Goal: Task Accomplishment & Management: Complete application form

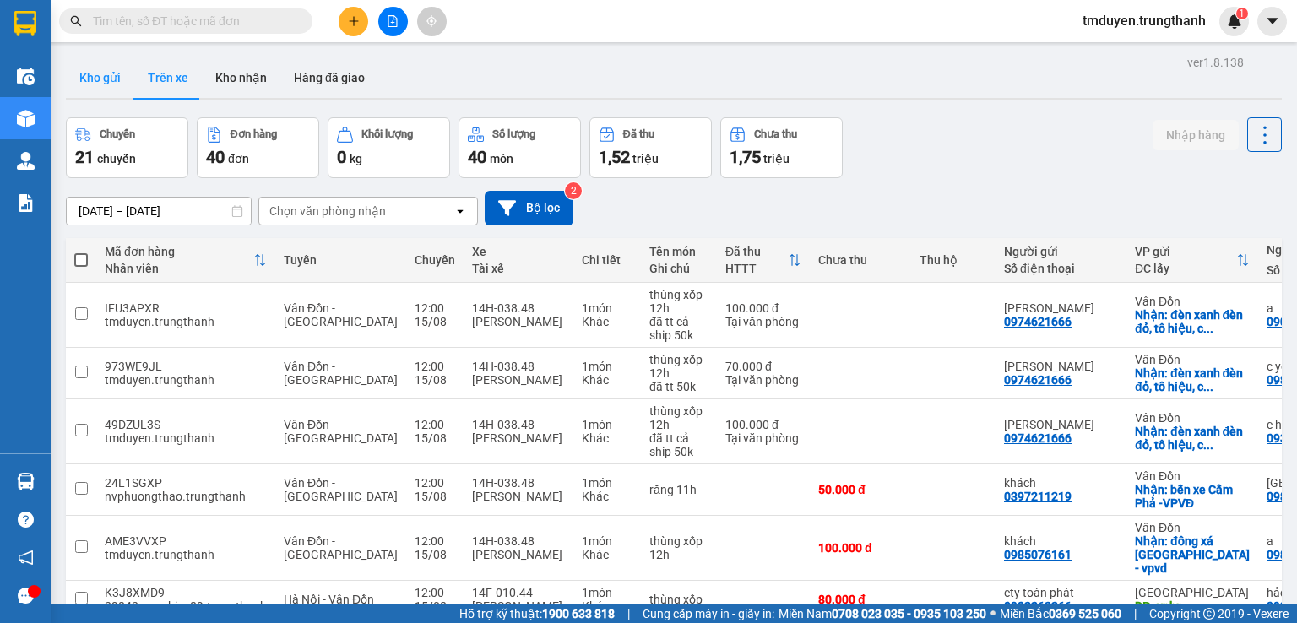
click at [101, 88] on button "Kho gửi" at bounding box center [100, 77] width 68 height 41
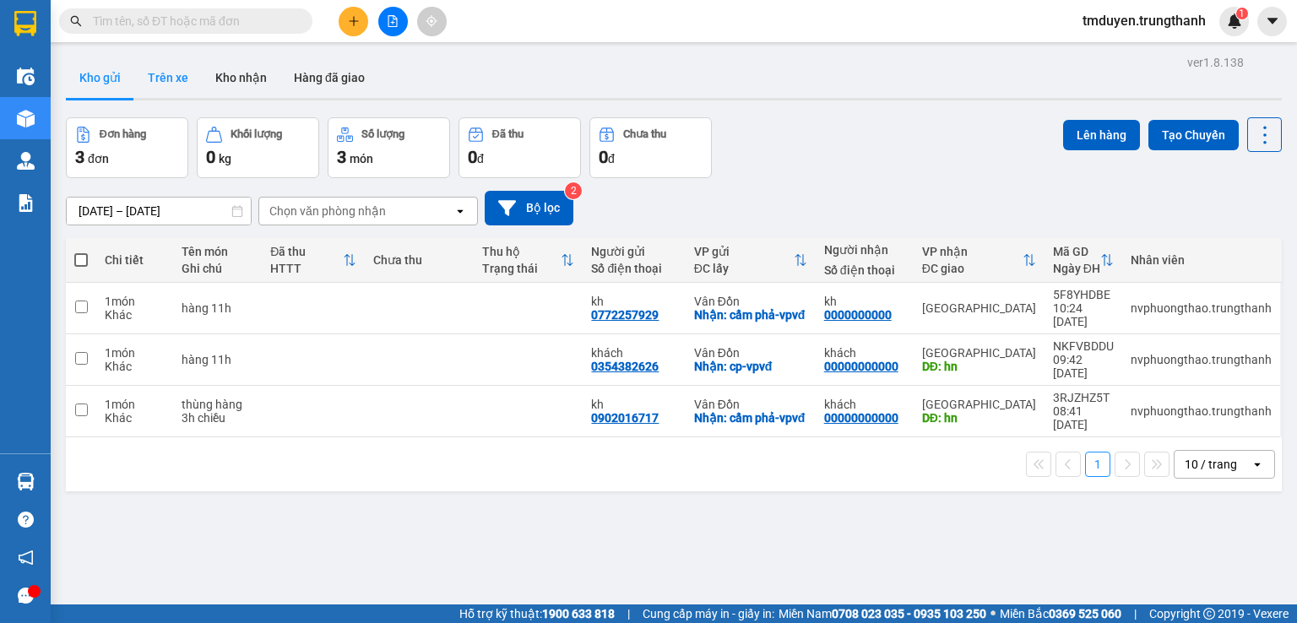
click at [159, 79] on button "Trên xe" at bounding box center [168, 77] width 68 height 41
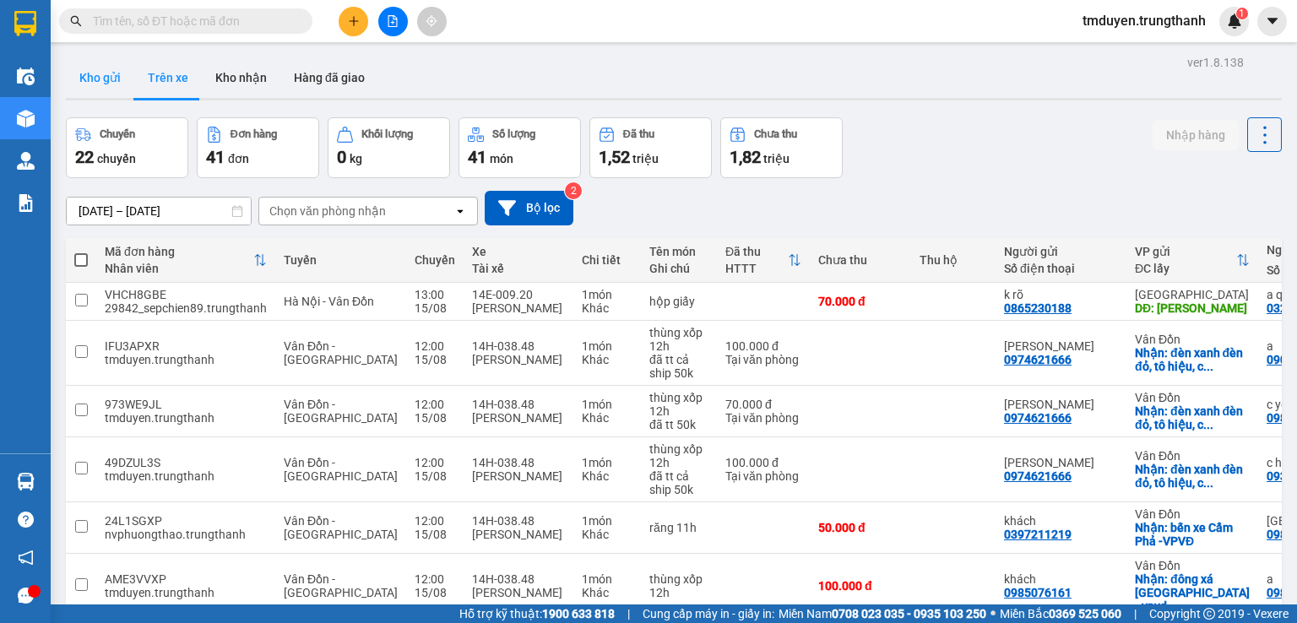
click at [105, 88] on button "Kho gửi" at bounding box center [100, 77] width 68 height 41
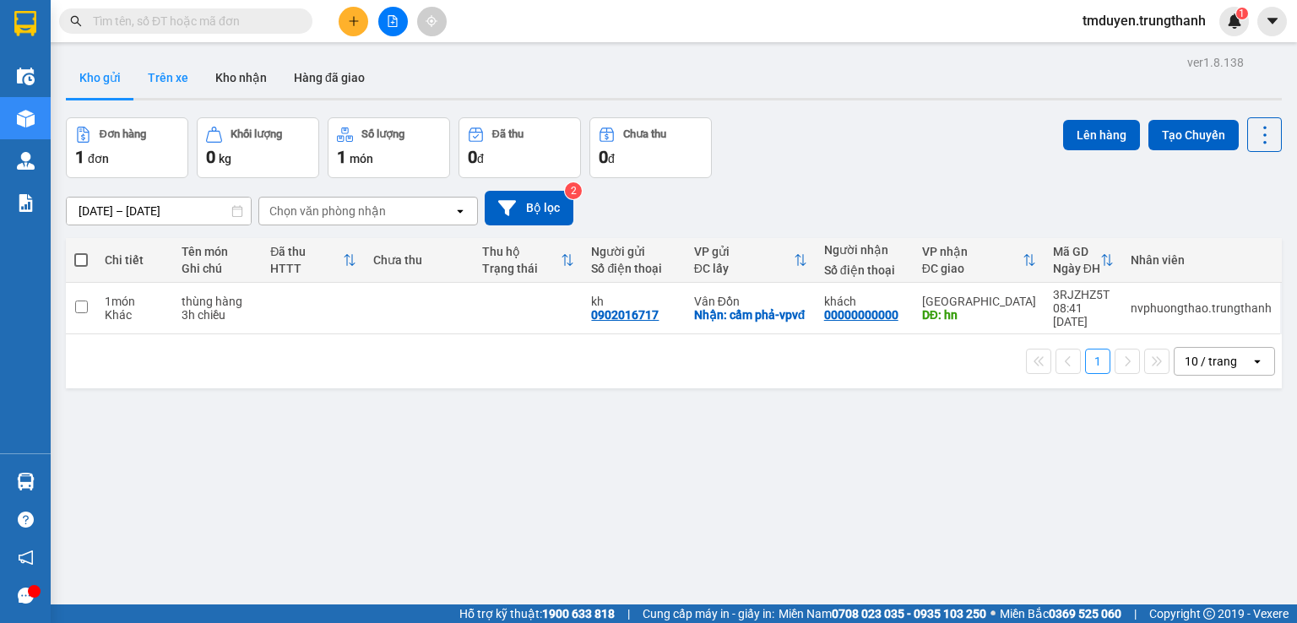
click at [179, 81] on button "Trên xe" at bounding box center [168, 77] width 68 height 41
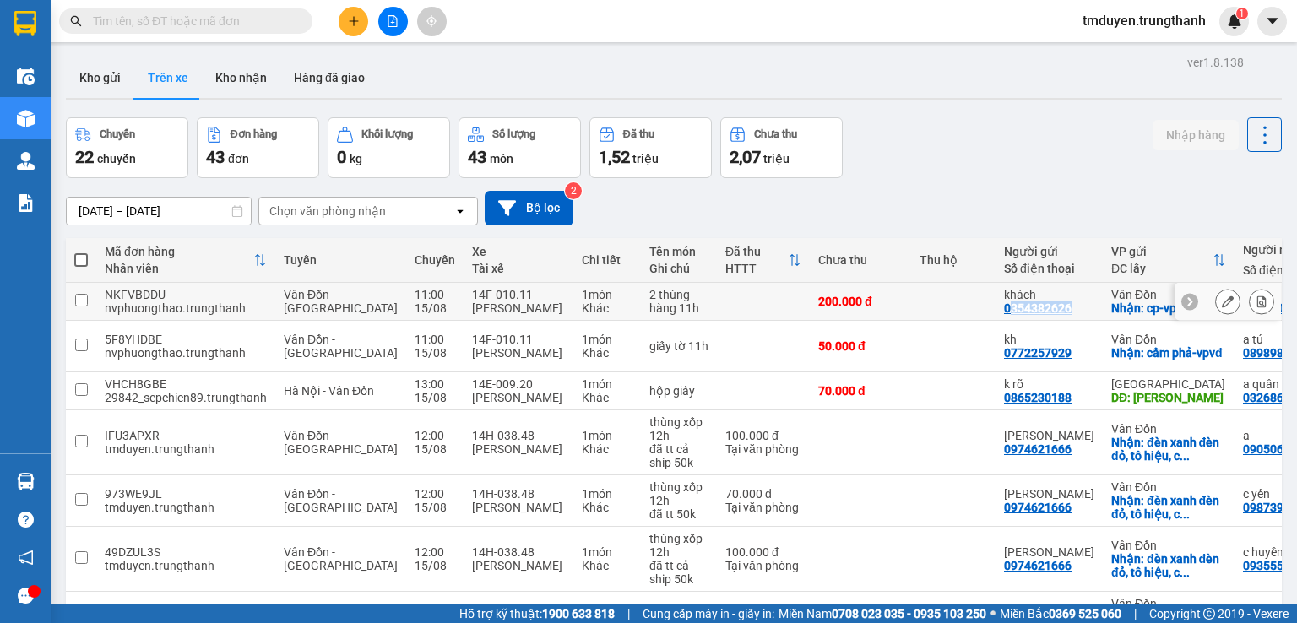
copy div "354382626"
drag, startPoint x: 1022, startPoint y: 308, endPoint x: 957, endPoint y: 308, distance: 65.0
click at [1004, 308] on div "khách 0354382626" at bounding box center [1049, 301] width 90 height 27
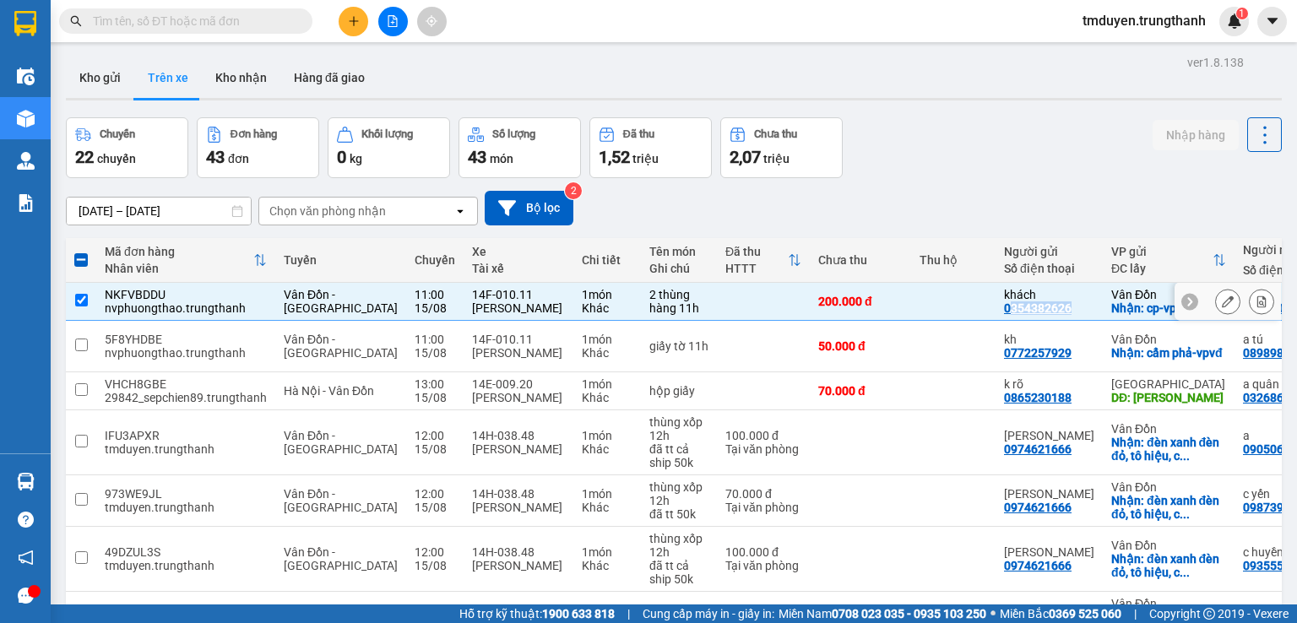
click at [83, 303] on input "checkbox" at bounding box center [81, 300] width 13 height 13
checkbox input "false"
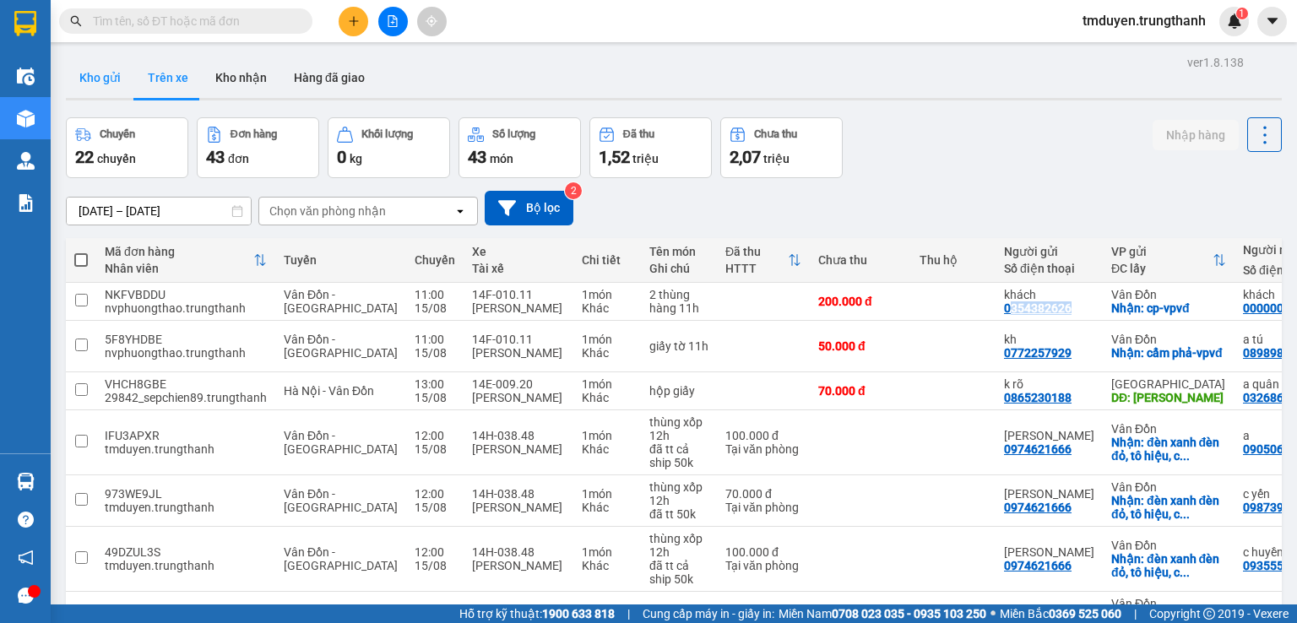
click at [120, 74] on button "Kho gửi" at bounding box center [100, 77] width 68 height 41
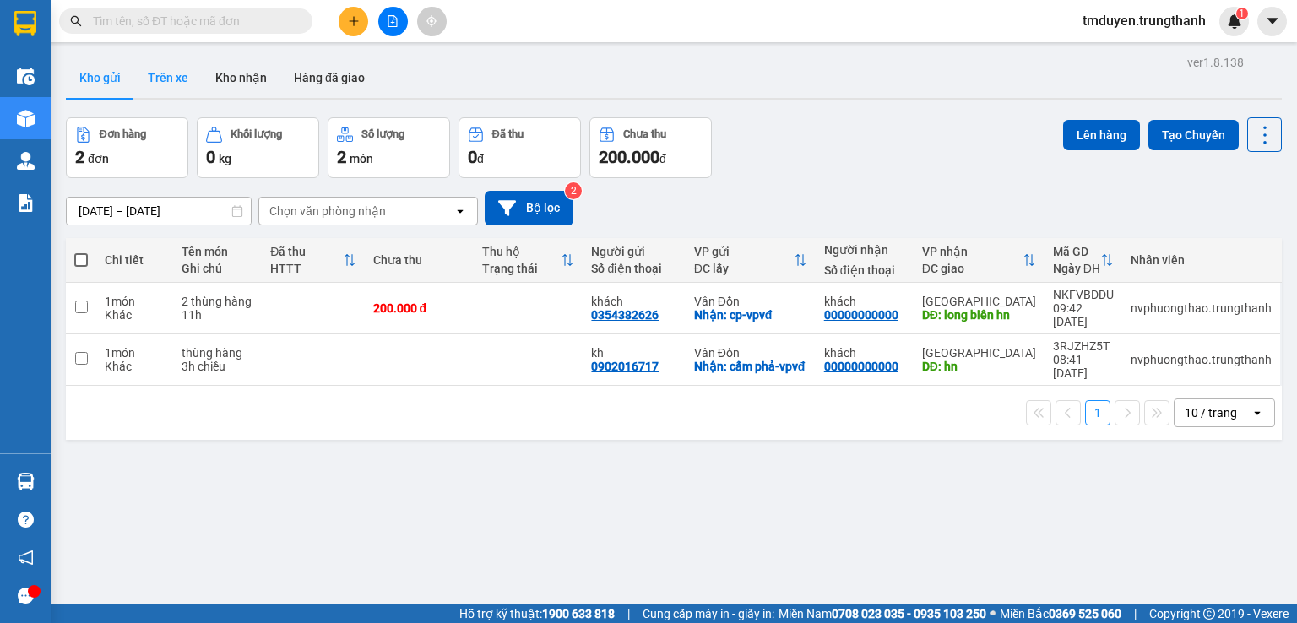
click at [180, 84] on button "Trên xe" at bounding box center [168, 77] width 68 height 41
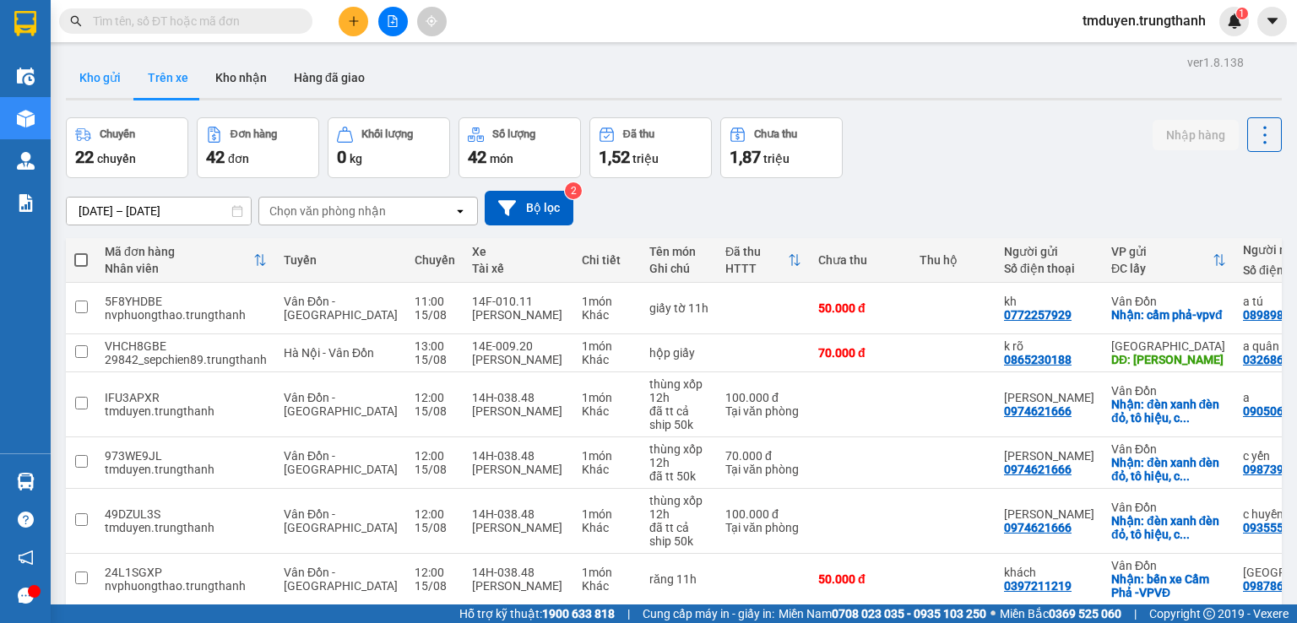
click at [105, 82] on button "Kho gửi" at bounding box center [100, 77] width 68 height 41
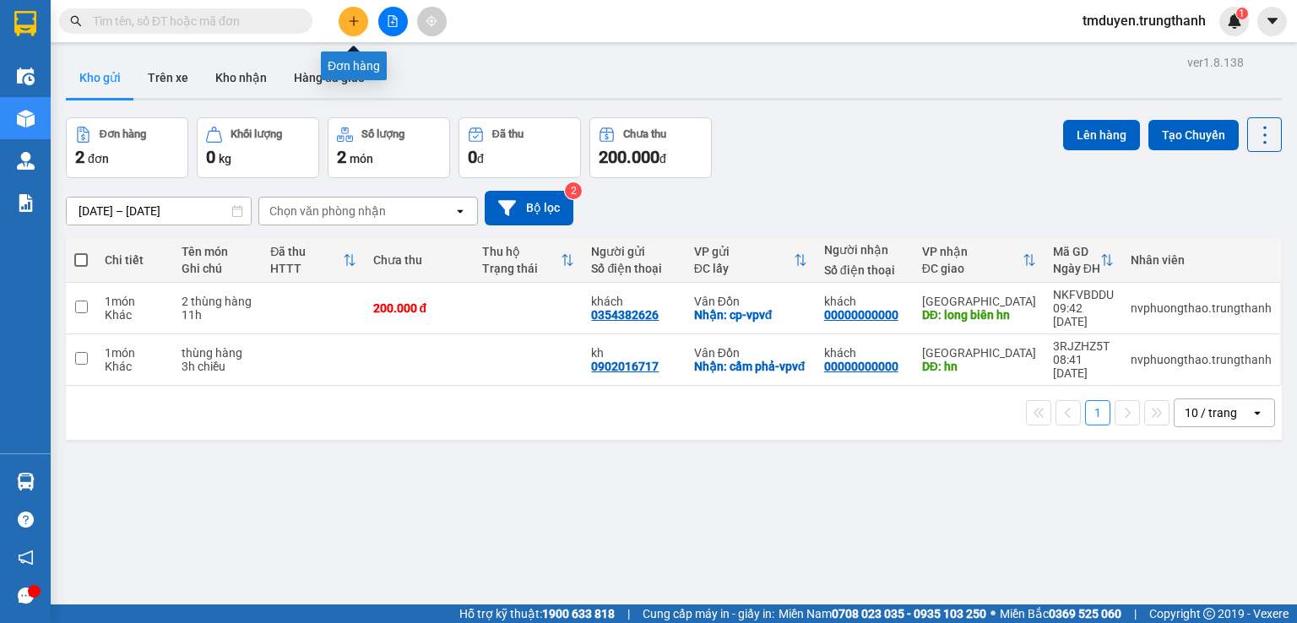
click at [361, 24] on button at bounding box center [354, 22] width 30 height 30
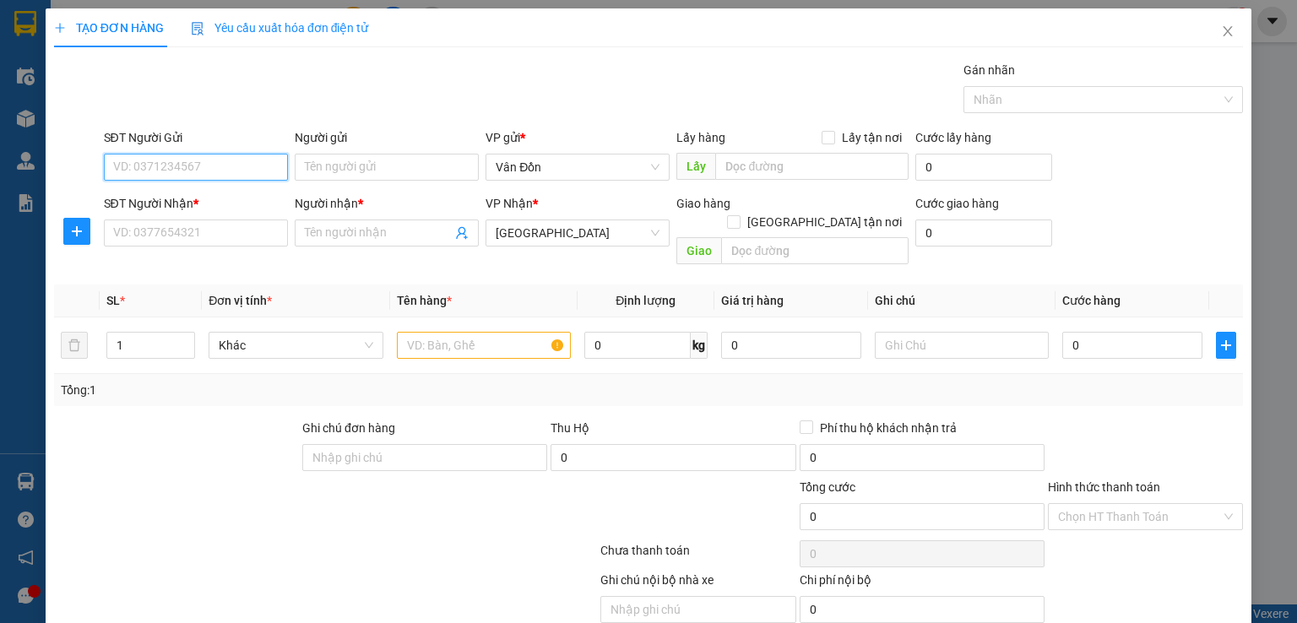
paste input "0913268639"
type input "0913268639"
click at [217, 225] on input "SĐT Người Nhận *" at bounding box center [196, 233] width 184 height 27
paste input "0912230555"
type input "0912230555"
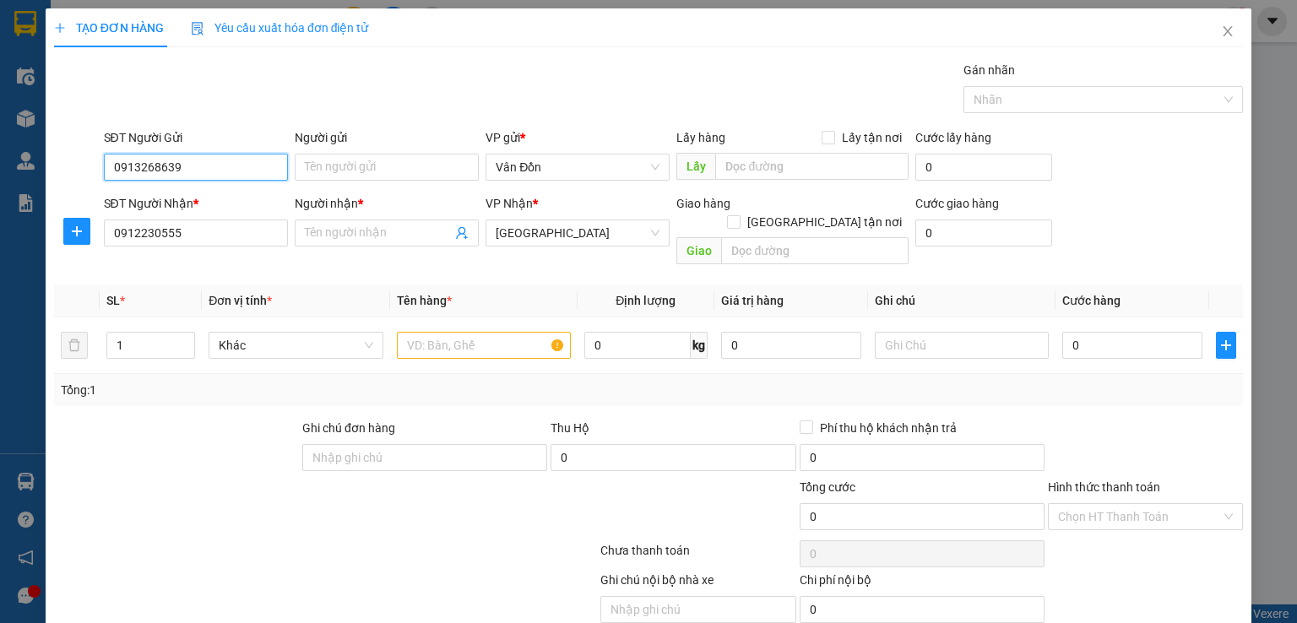
click at [218, 172] on input "0913268639" at bounding box center [196, 167] width 184 height 27
click at [330, 169] on input "Người gửi" at bounding box center [387, 167] width 184 height 27
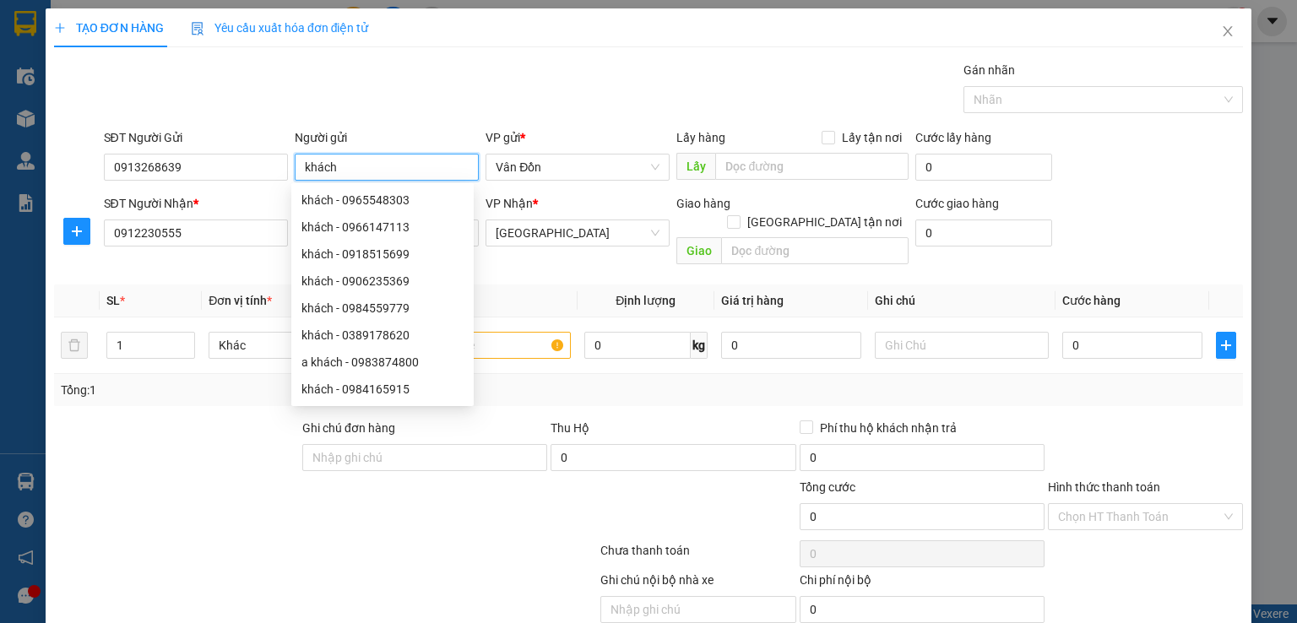
scroll to position [52, 0]
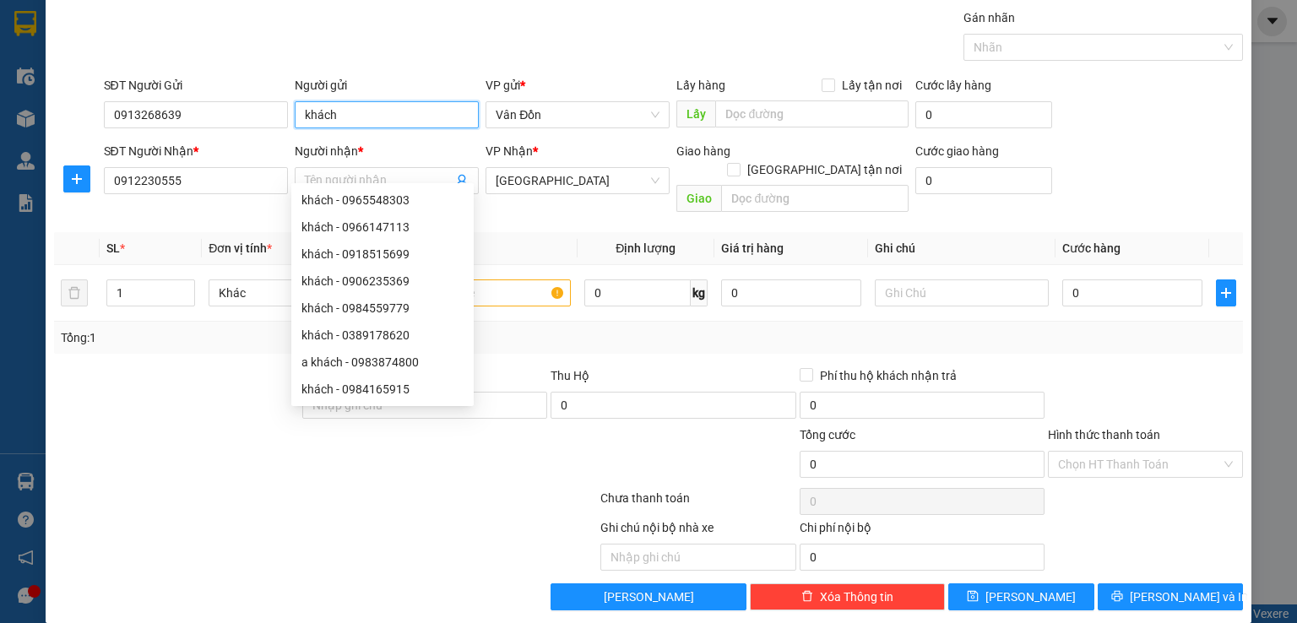
type input "khách"
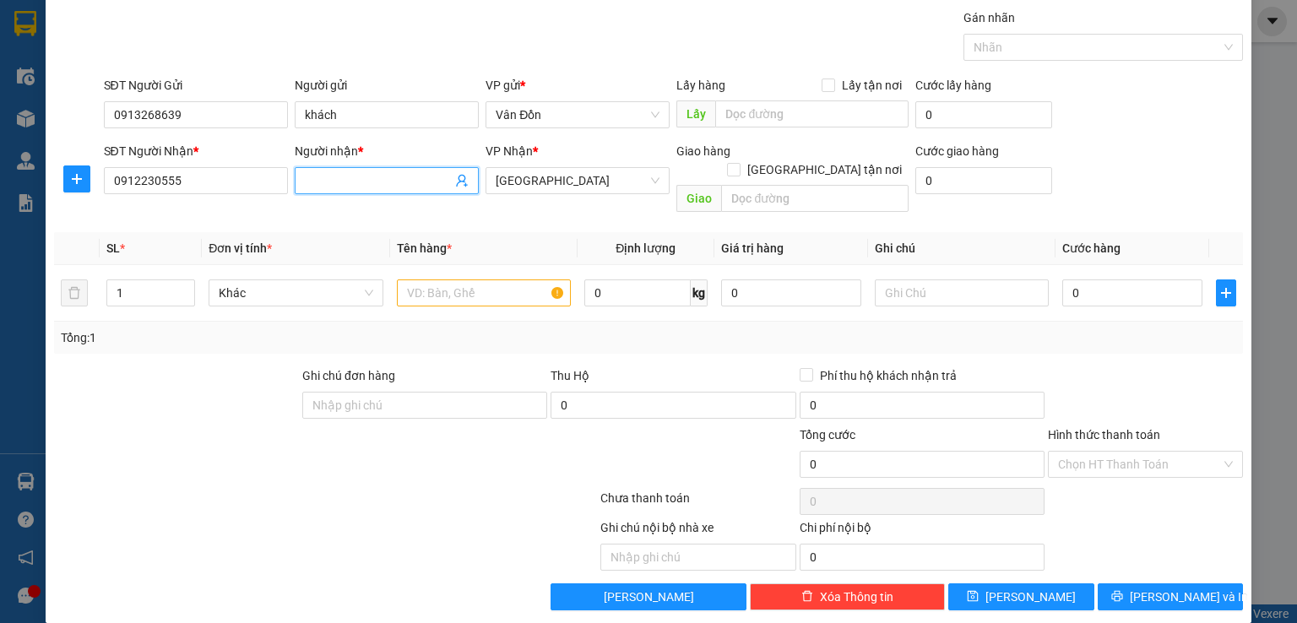
click at [397, 192] on span at bounding box center [387, 180] width 184 height 27
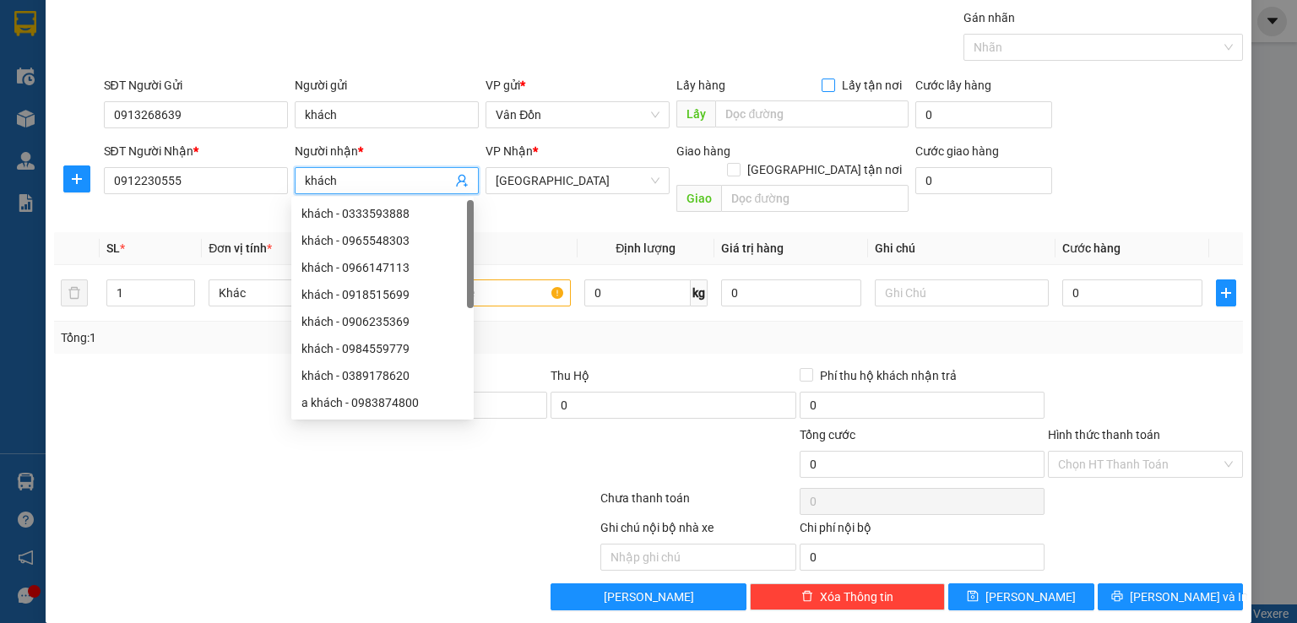
type input "khách"
click at [822, 93] on label "Lấy tận nơi" at bounding box center [865, 85] width 87 height 19
click at [822, 90] on input "Lấy tận nơi" at bounding box center [828, 85] width 12 height 12
checkbox input "true"
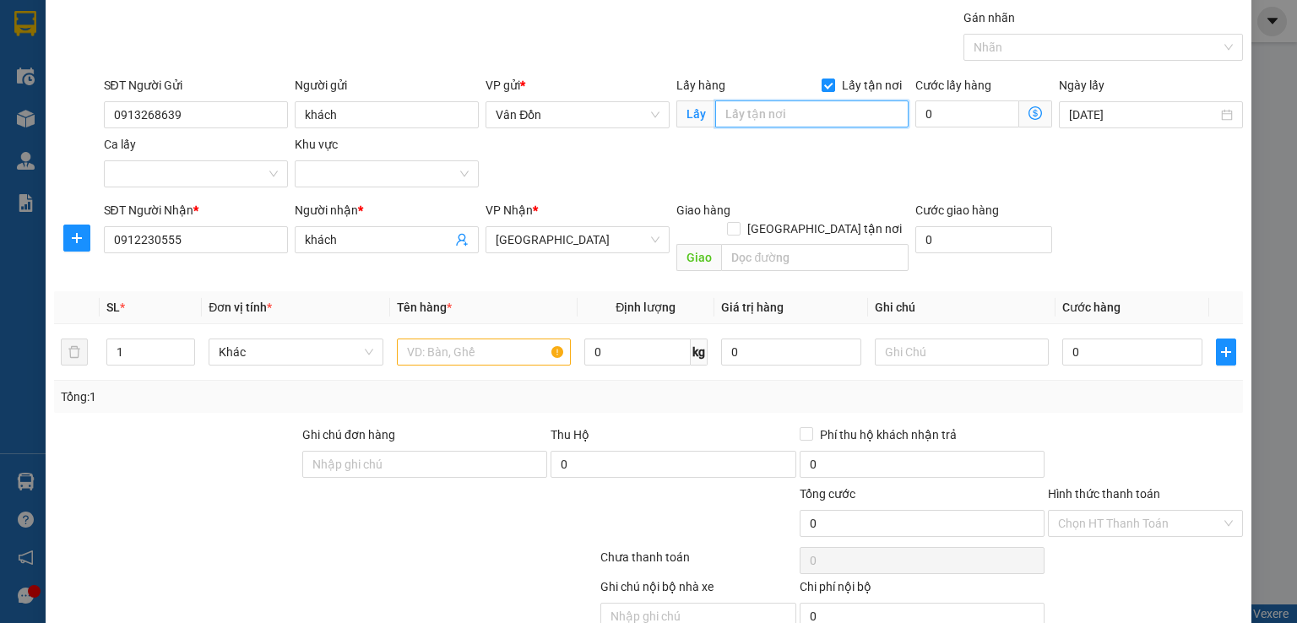
click at [818, 110] on input "text" at bounding box center [811, 113] width 193 height 27
type input "vpvd"
click at [770, 246] on input "text" at bounding box center [814, 257] width 187 height 27
drag, startPoint x: 345, startPoint y: 242, endPoint x: 235, endPoint y: 242, distance: 110.6
click at [235, 242] on div "SĐT Người Nhận * 0912230555 Người nhận * khách khách VP Nhận * [GEOGRAPHIC_DATA…" at bounding box center [673, 240] width 1147 height 78
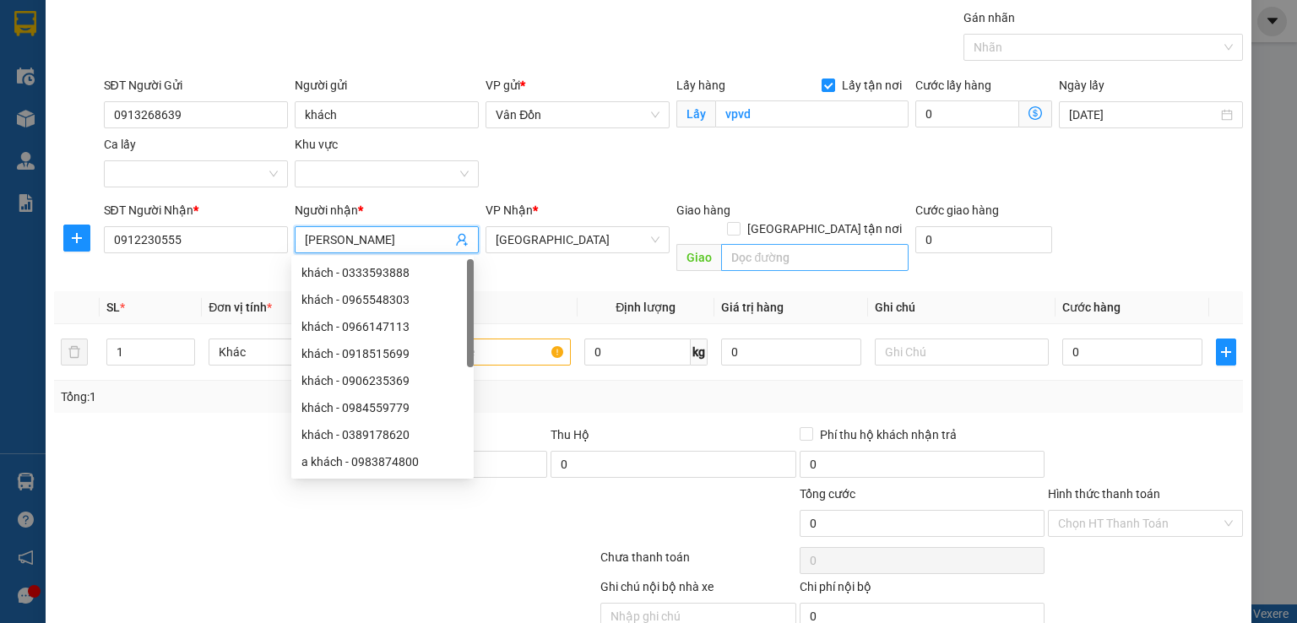
type input "[PERSON_NAME]"
click at [817, 244] on input "text" at bounding box center [814, 257] width 187 height 27
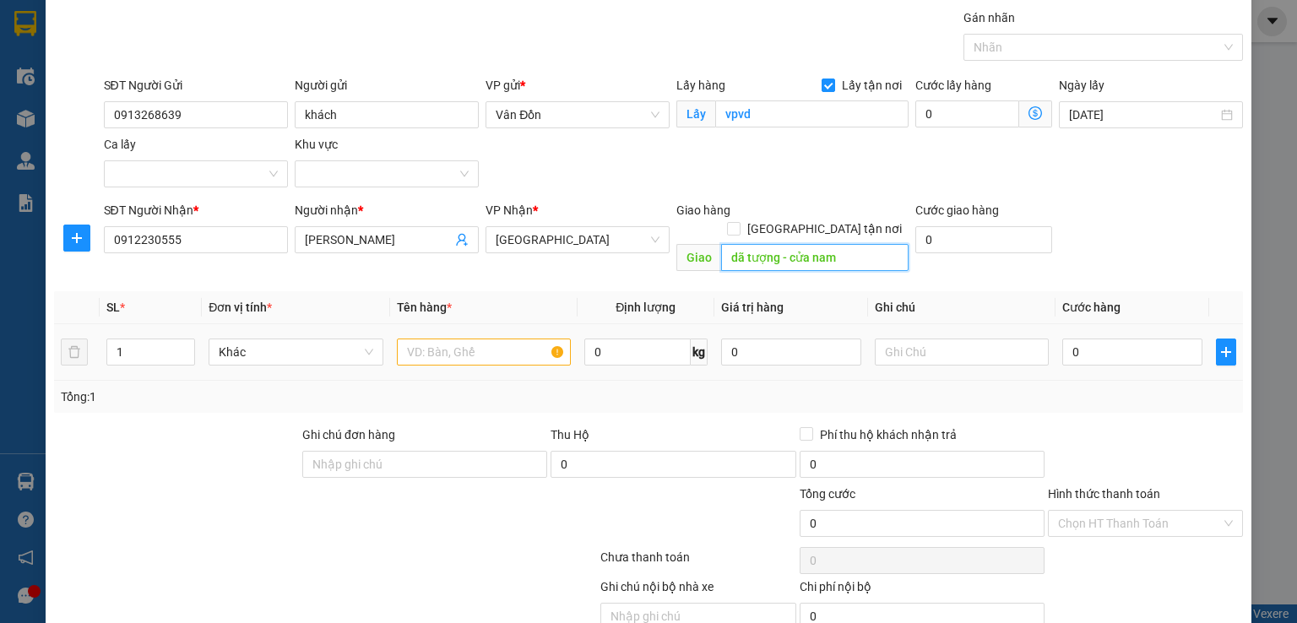
type input "dã tượng - cửa nam"
click at [508, 339] on input "text" at bounding box center [484, 352] width 174 height 27
type input "h"
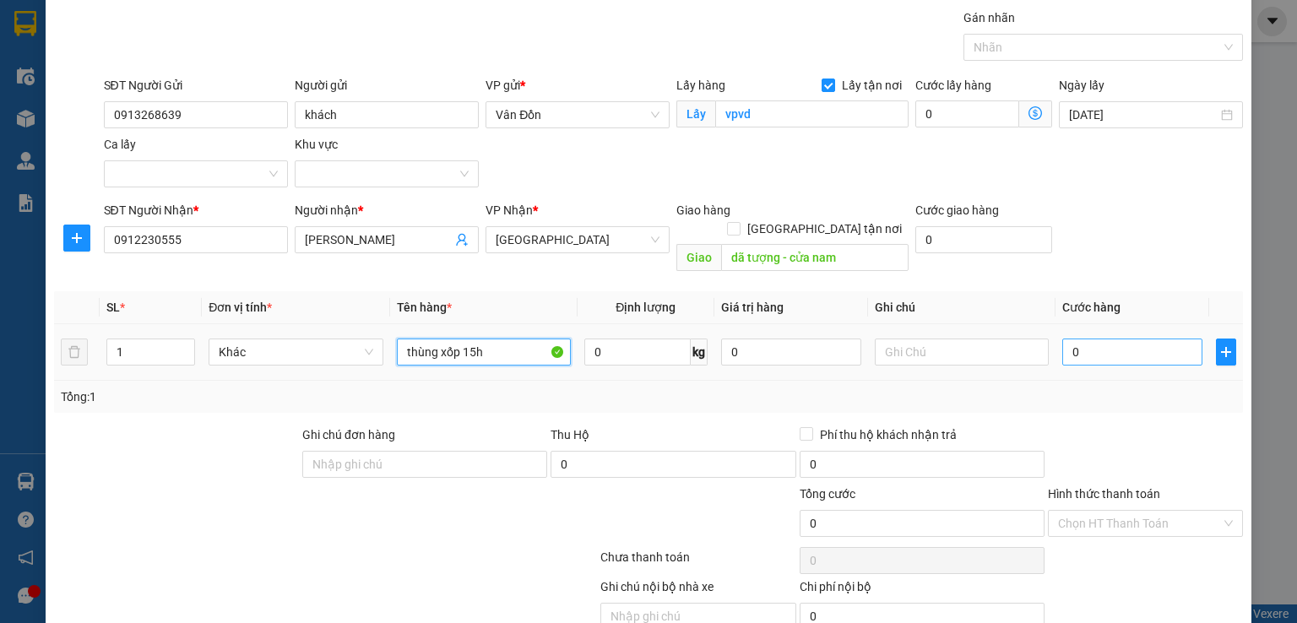
type input "thùng xốp 15h"
click at [1076, 342] on input "0" at bounding box center [1132, 352] width 140 height 27
type input "1"
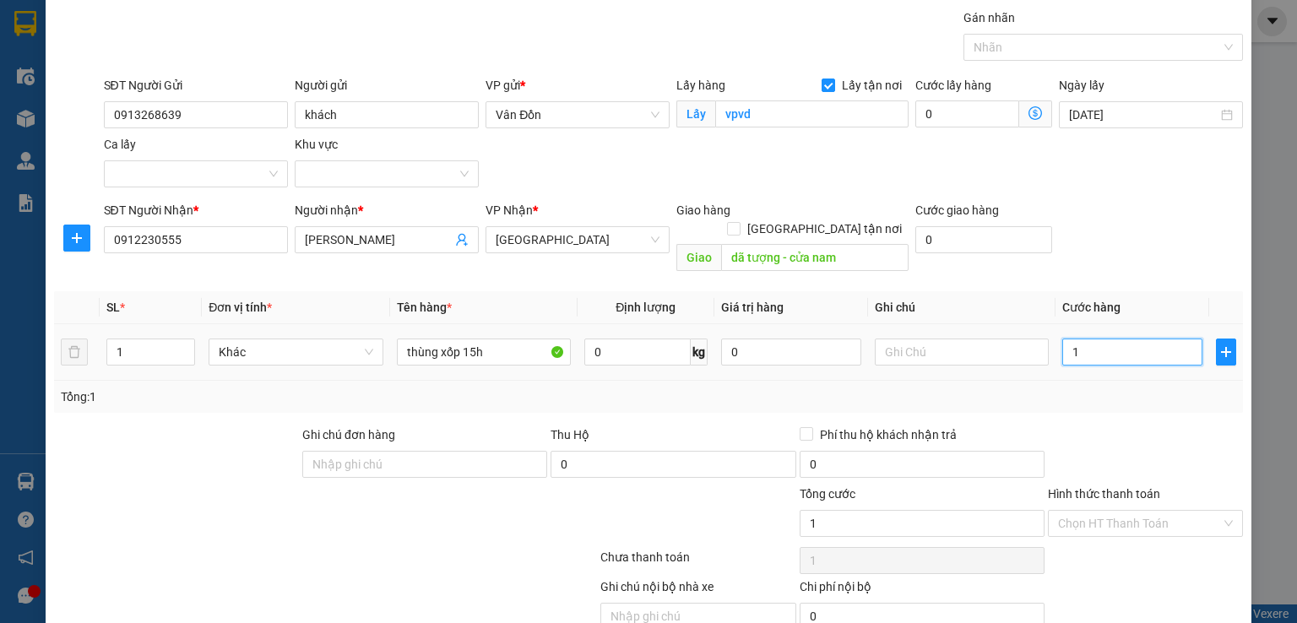
type input "10"
type input "100"
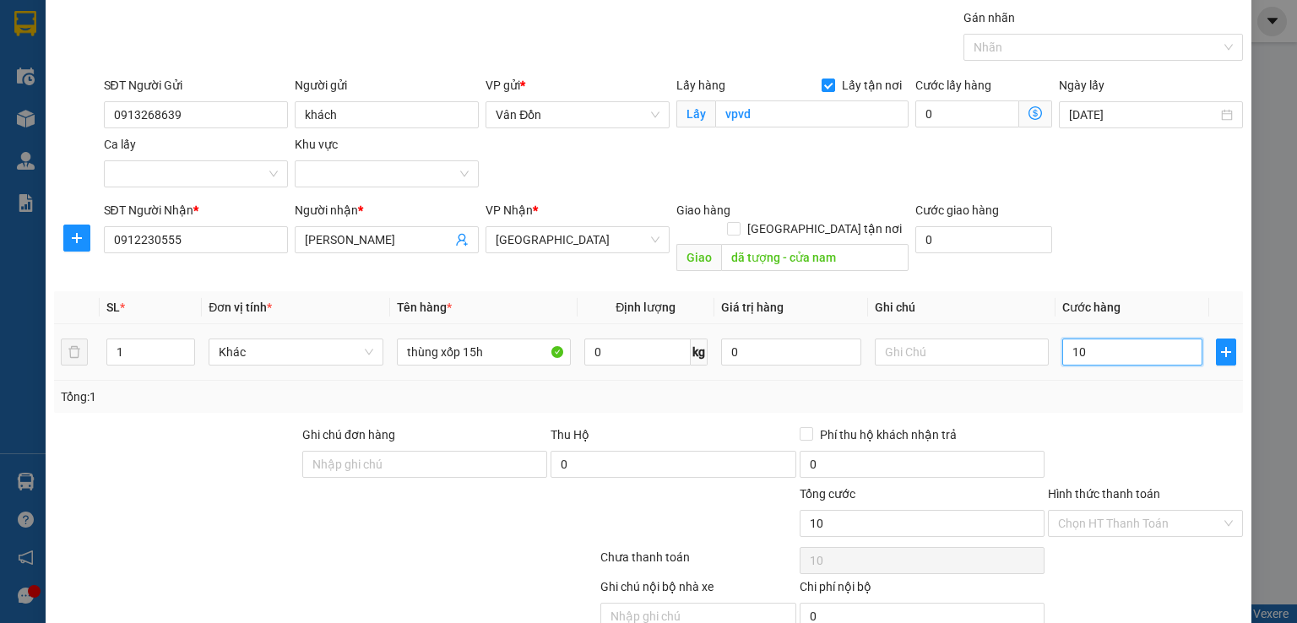
type input "100"
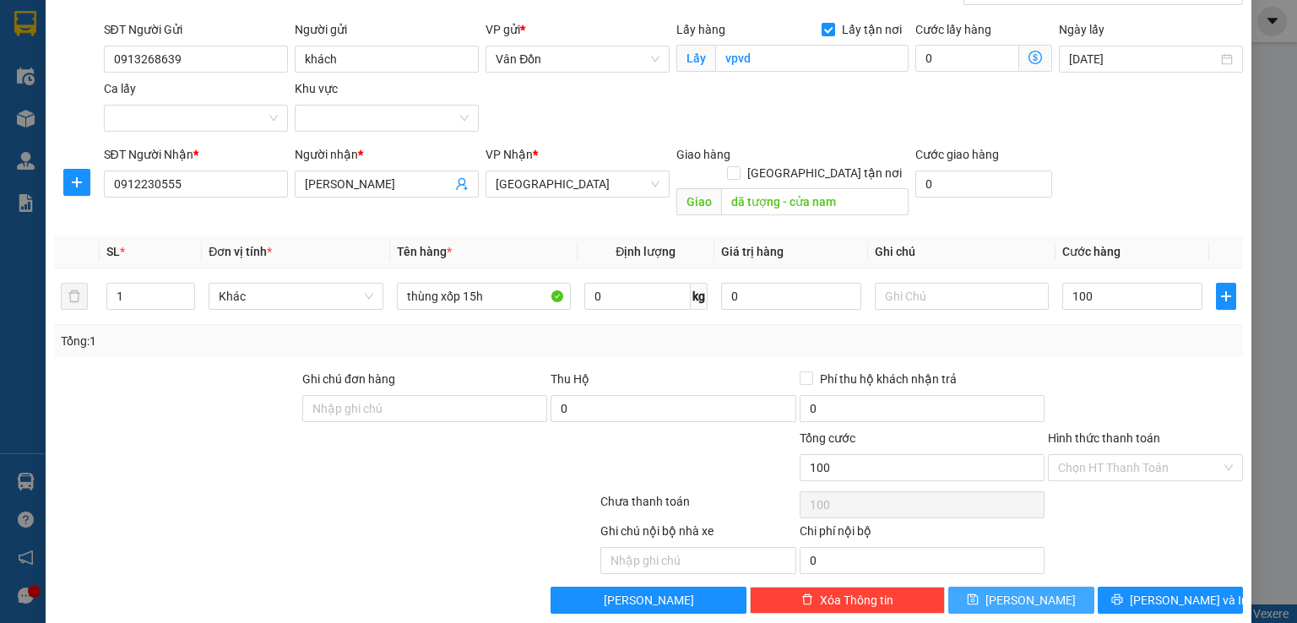
type input "100.000"
click at [1040, 587] on button "[PERSON_NAME]" at bounding box center [1021, 600] width 146 height 27
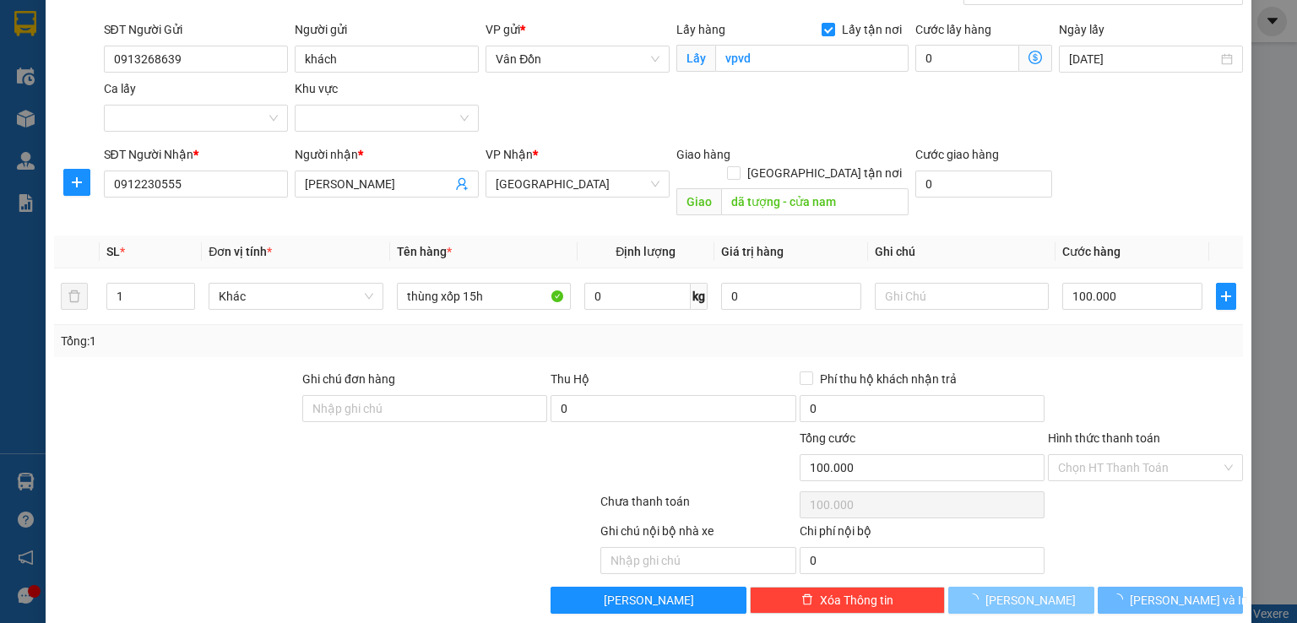
checkbox input "false"
type input "0"
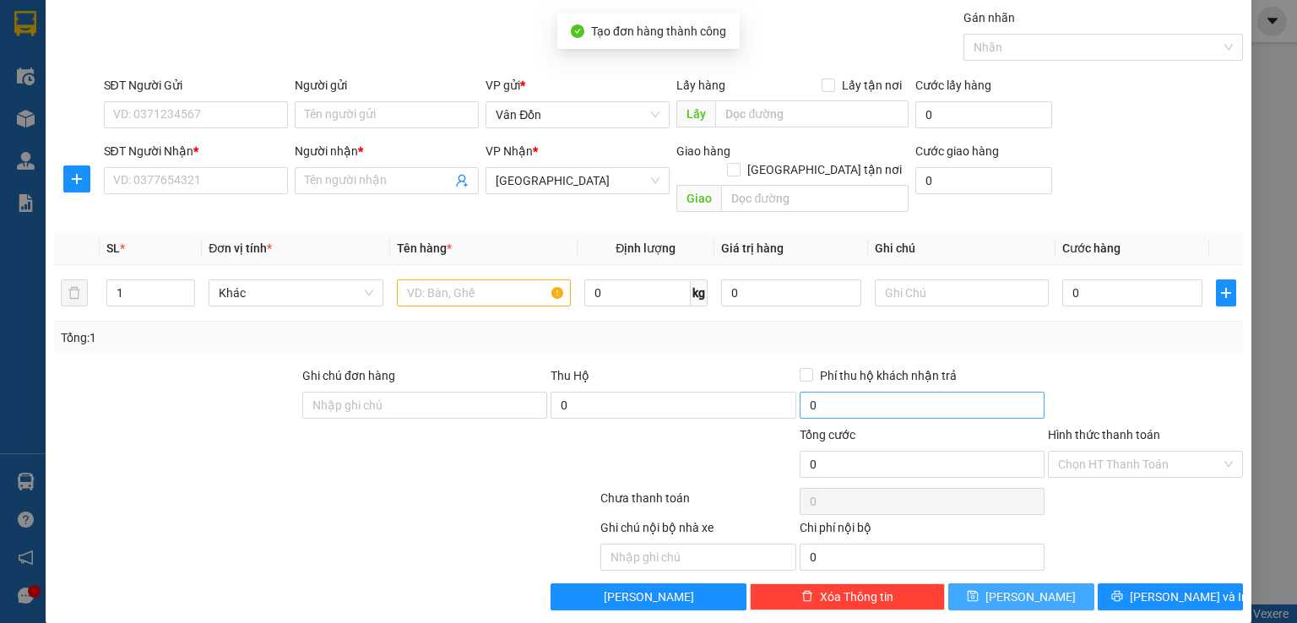
scroll to position [0, 0]
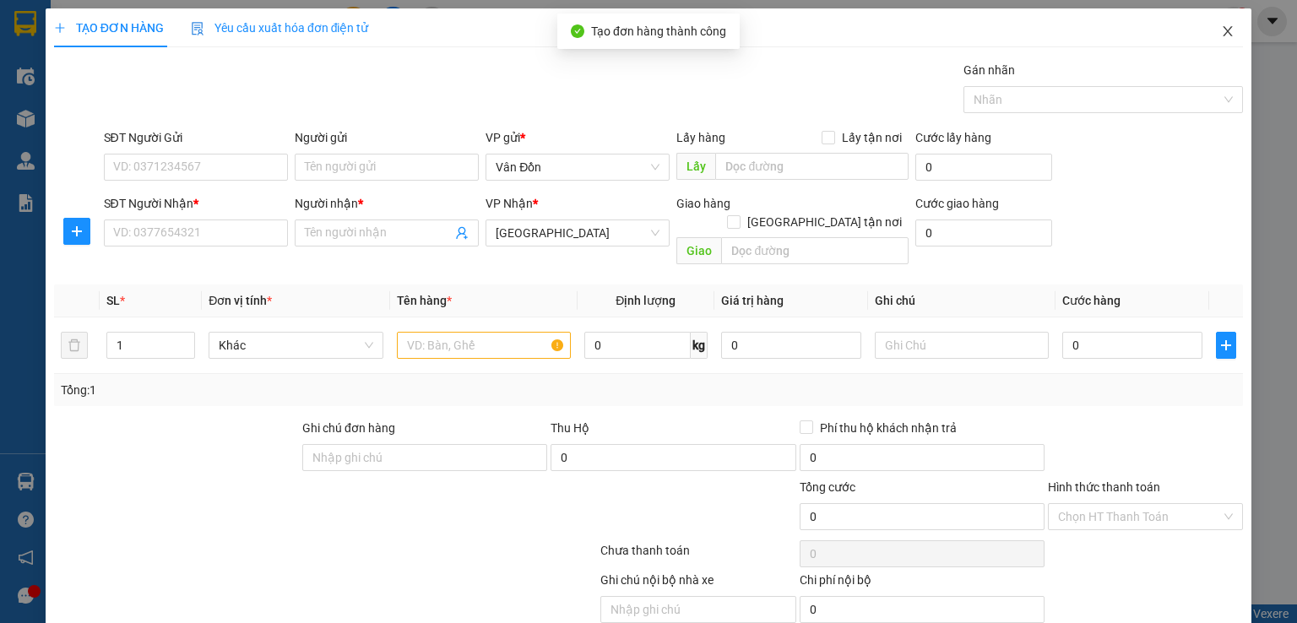
click at [1221, 33] on icon "close" at bounding box center [1228, 31] width 14 height 14
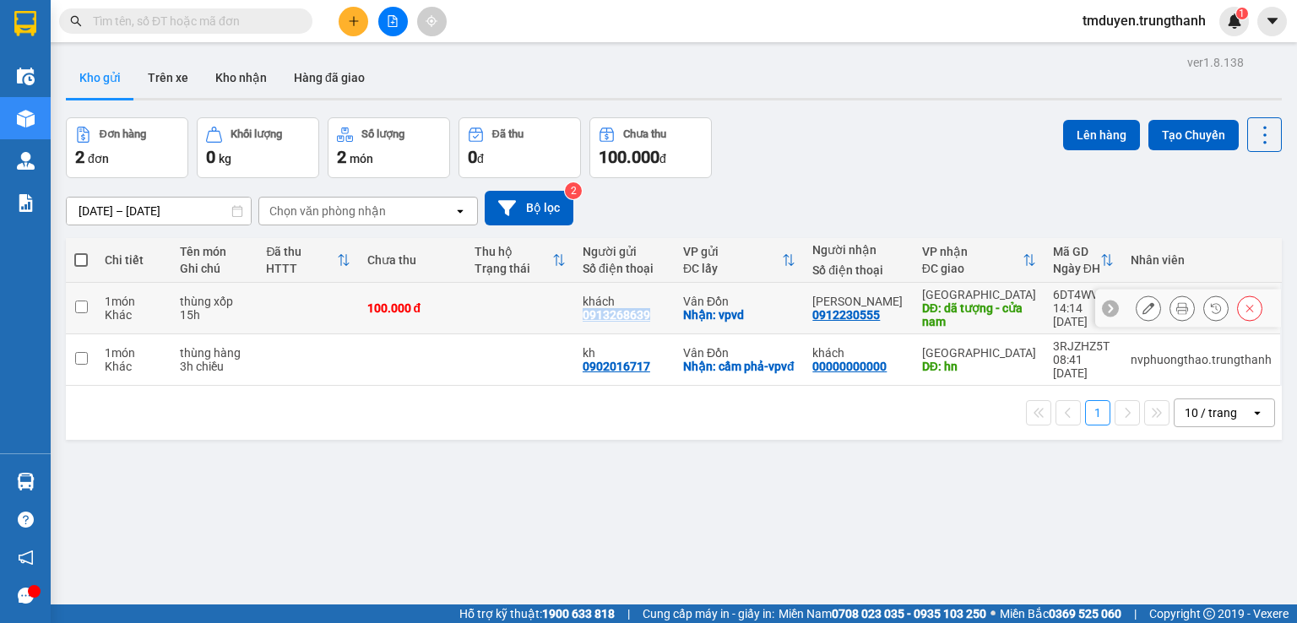
copy div "0913268639"
drag, startPoint x: 657, startPoint y: 308, endPoint x: 578, endPoint y: 308, distance: 78.5
click at [578, 308] on td "khách 0913268639" at bounding box center [624, 309] width 100 height 52
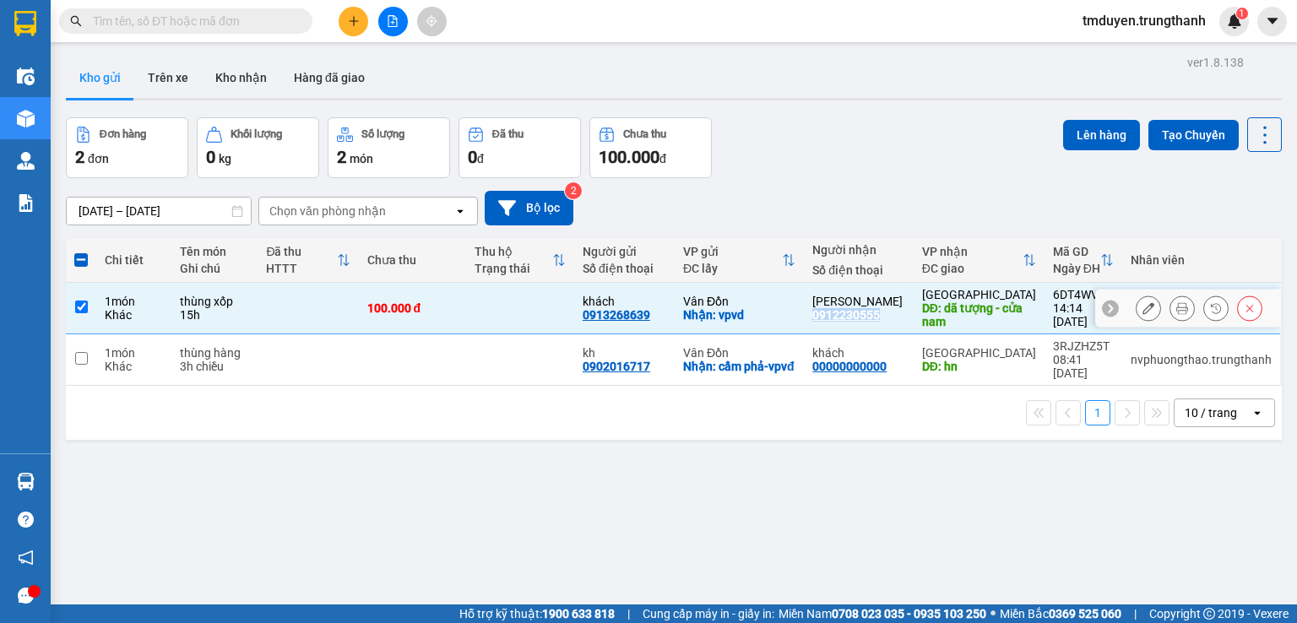
copy div "0912230555"
drag, startPoint x: 880, startPoint y: 316, endPoint x: 817, endPoint y: 316, distance: 62.5
click at [817, 316] on div "0912230555" at bounding box center [846, 315] width 68 height 14
click at [660, 538] on div "ver 1.8.138 Kho gửi Trên xe Kho nhận Hàng đã giao Đơn hàng 2 đơn Khối lượng 0 k…" at bounding box center [674, 362] width 1230 height 623
click at [75, 312] on input "checkbox" at bounding box center [81, 307] width 13 height 13
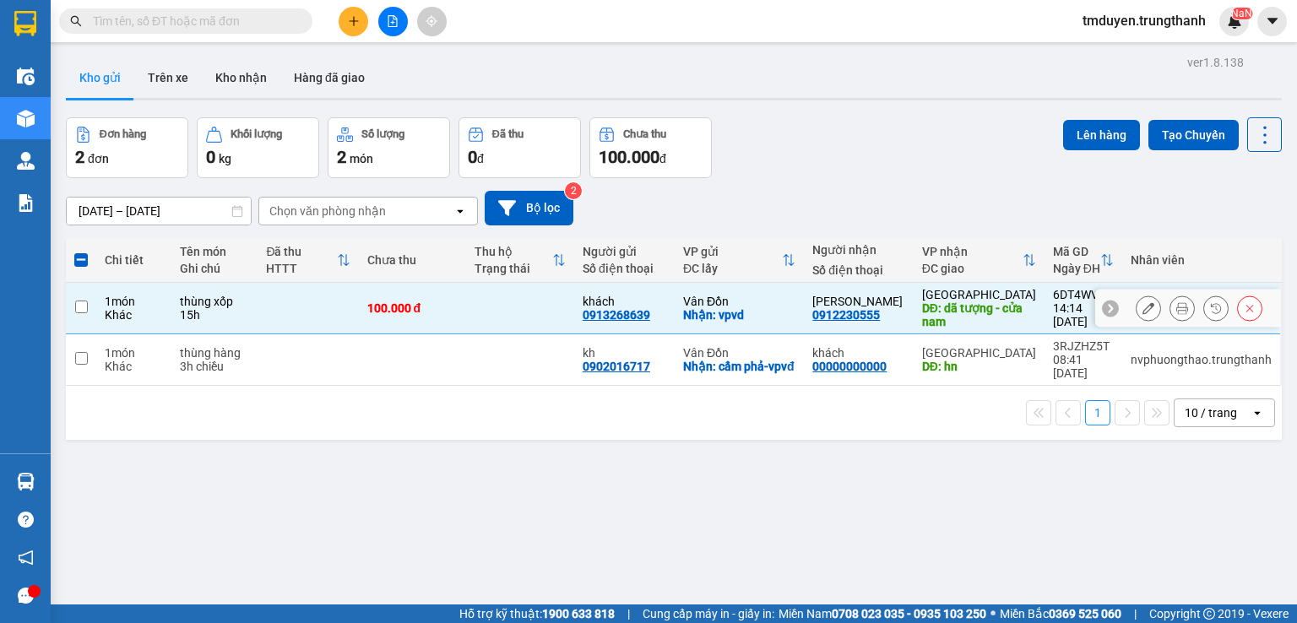
checkbox input "false"
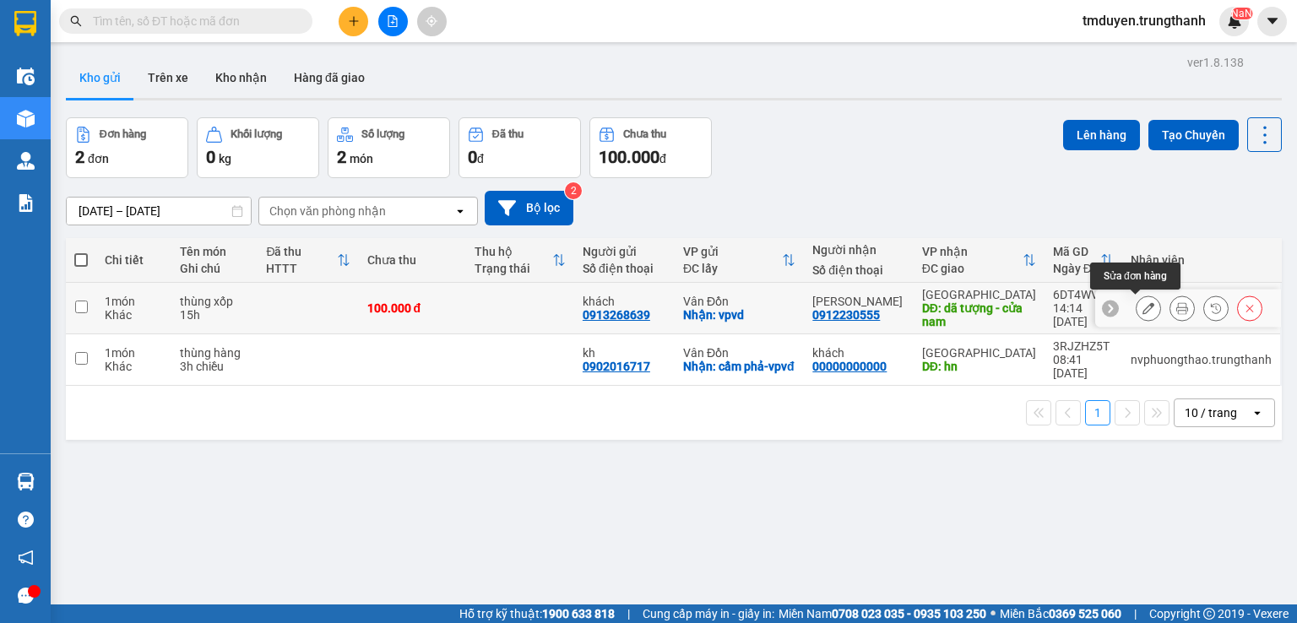
click at [1143, 307] on icon at bounding box center [1149, 308] width 12 height 12
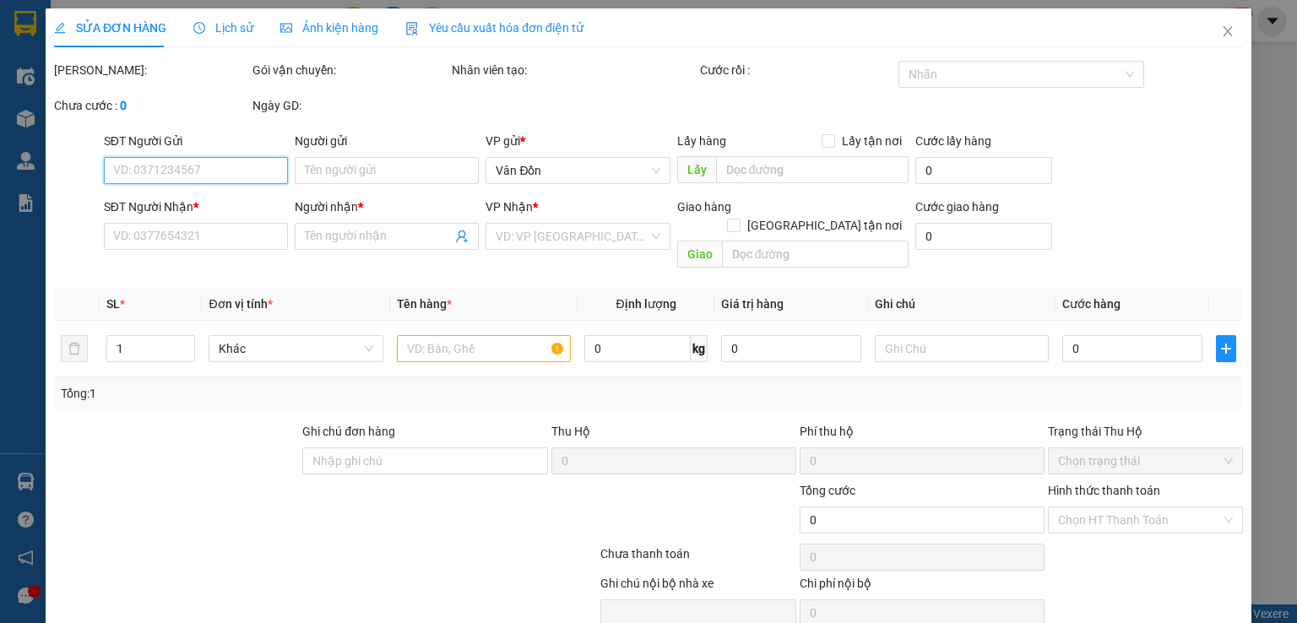
type input "0913268639"
type input "khách"
checkbox input "true"
type input "vpvd"
type input "0912230555"
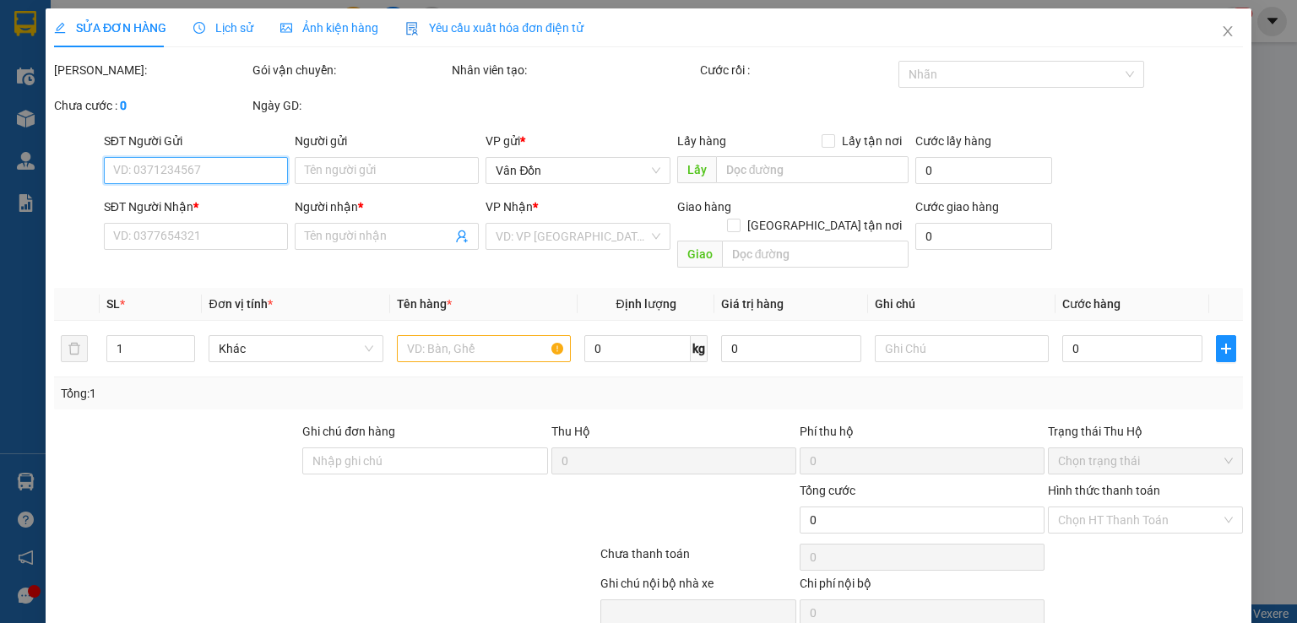
type input "[PERSON_NAME]"
type input "dã tượng - cửa nam"
type input "100.000"
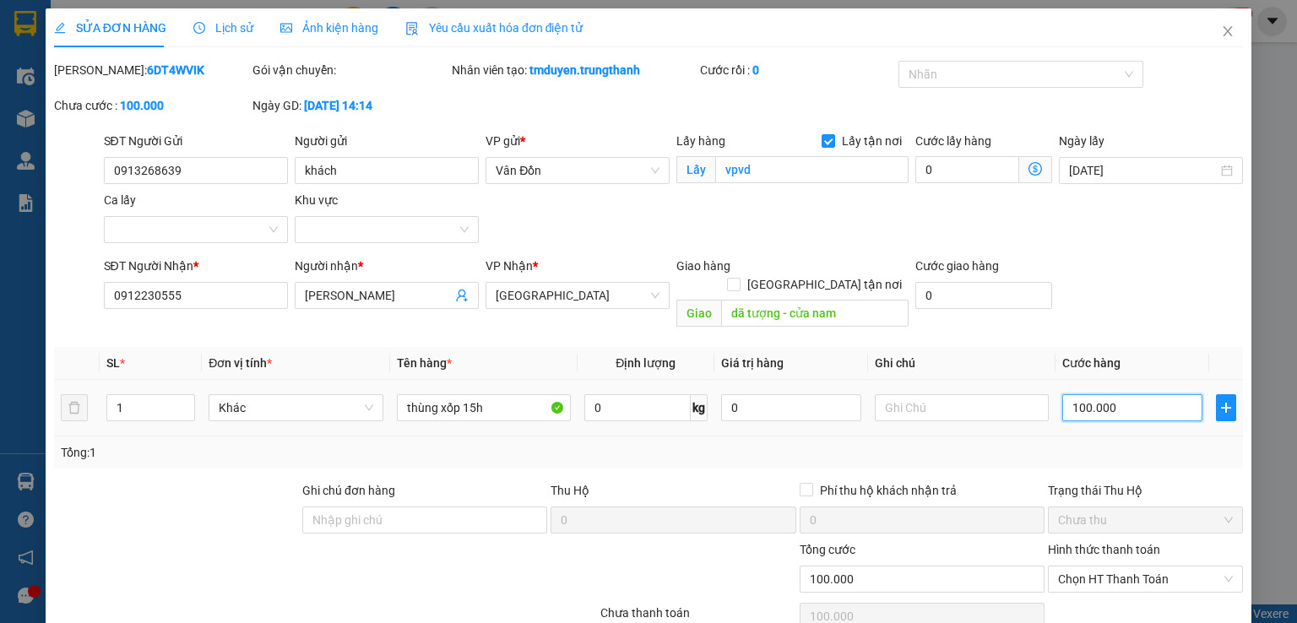
click at [1072, 394] on input "100.000" at bounding box center [1132, 407] width 140 height 27
type input "10.000"
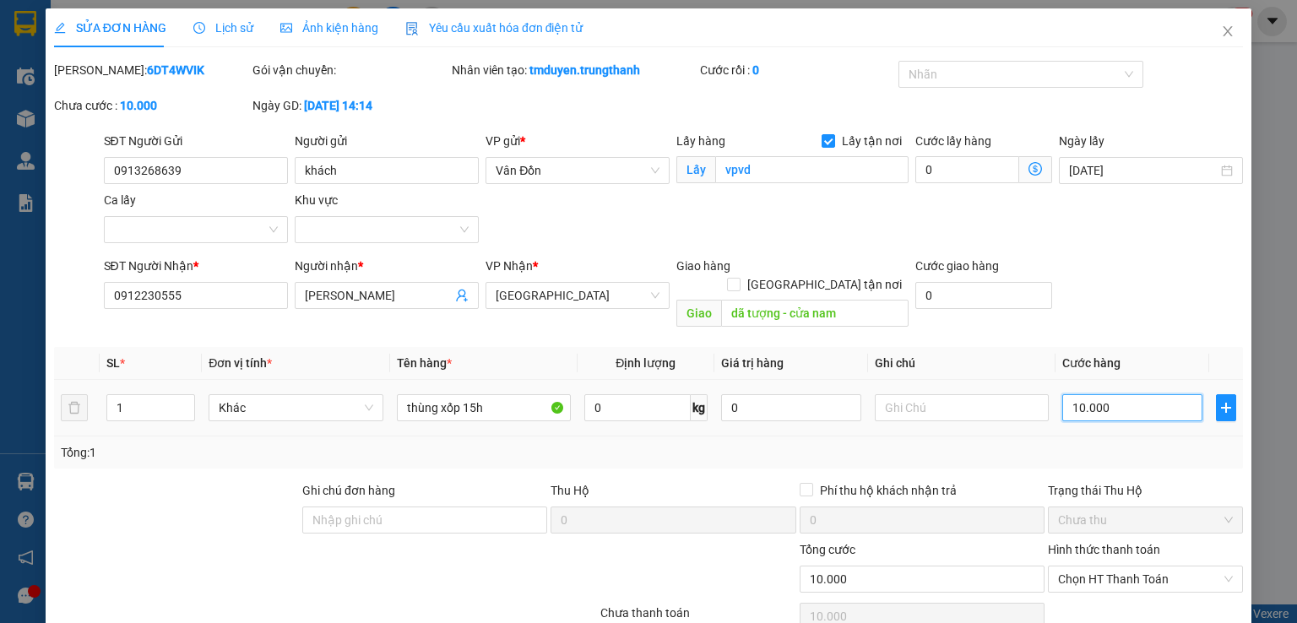
type input "120.000"
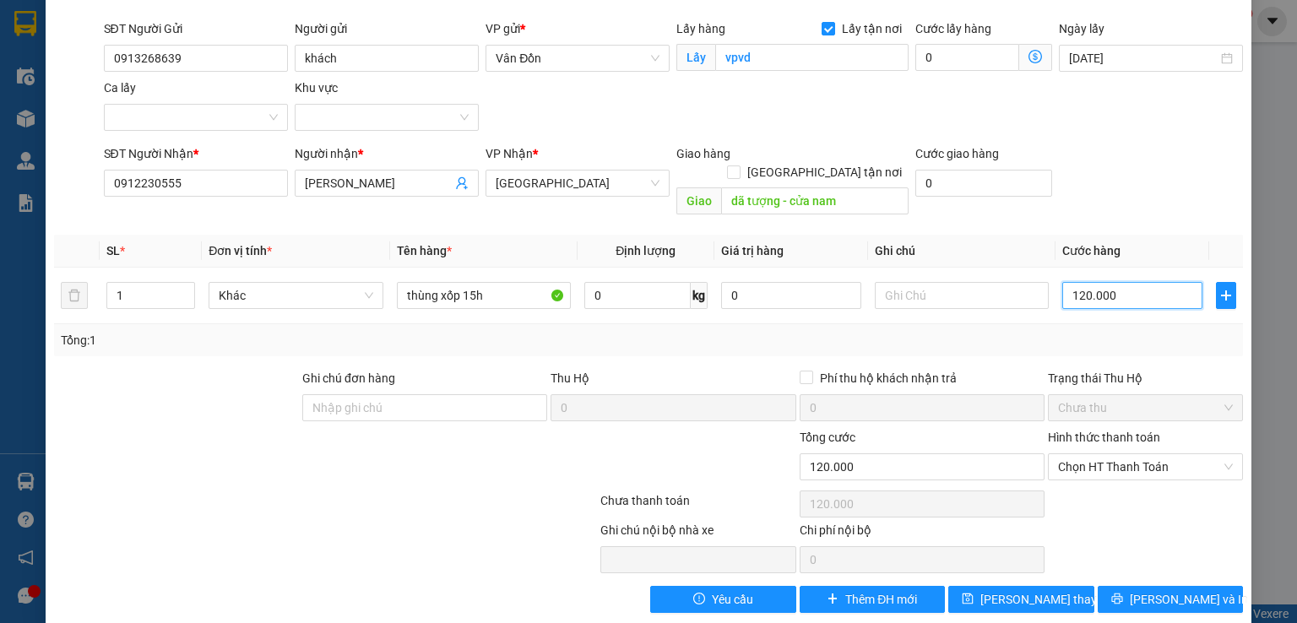
scroll to position [115, 0]
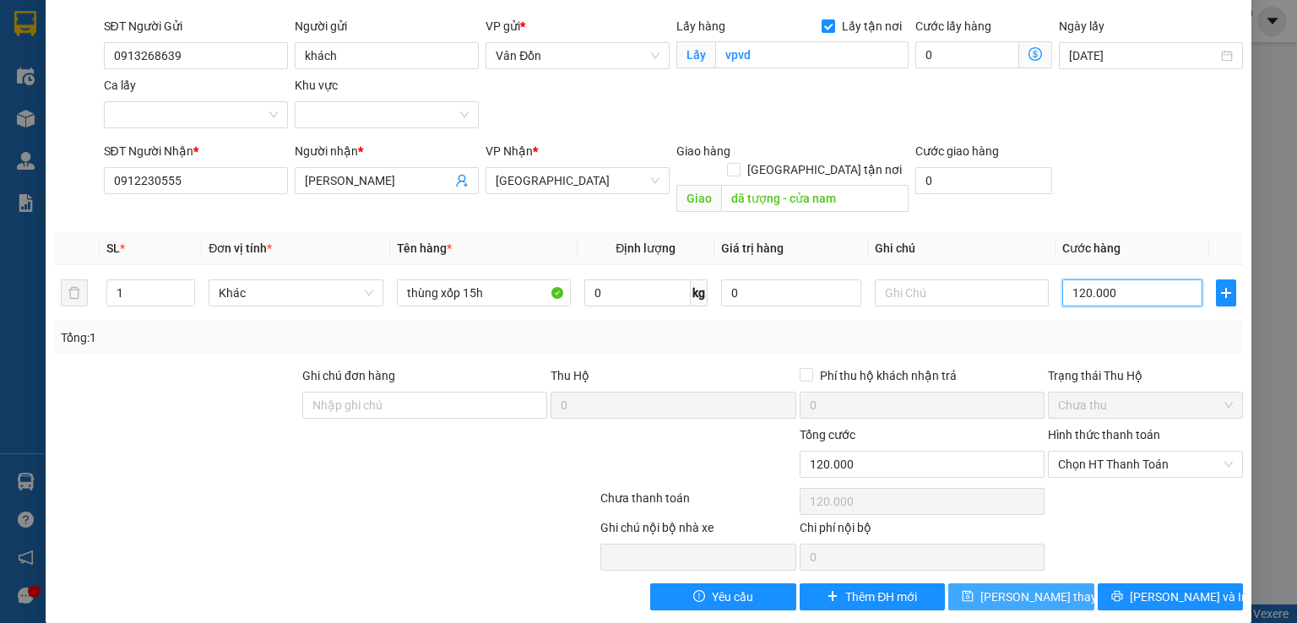
type input "120.000"
click at [1033, 588] on span "[PERSON_NAME] thay đổi" at bounding box center [1047, 597] width 135 height 19
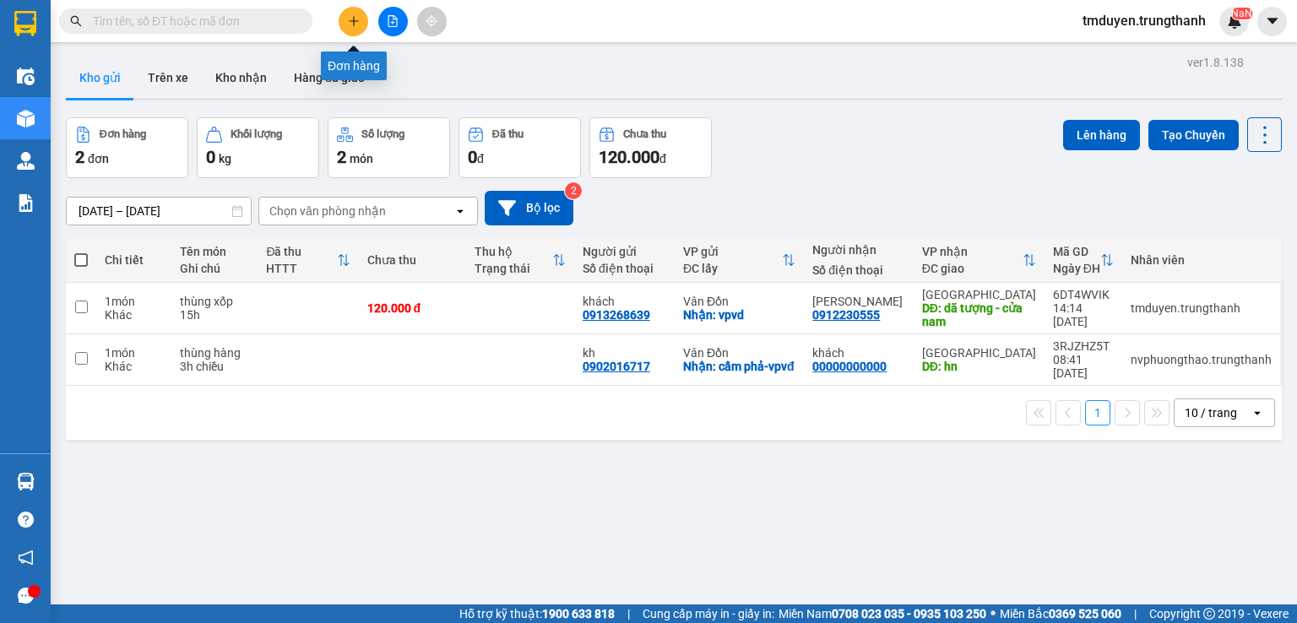
click at [348, 24] on icon "plus" at bounding box center [354, 21] width 12 height 12
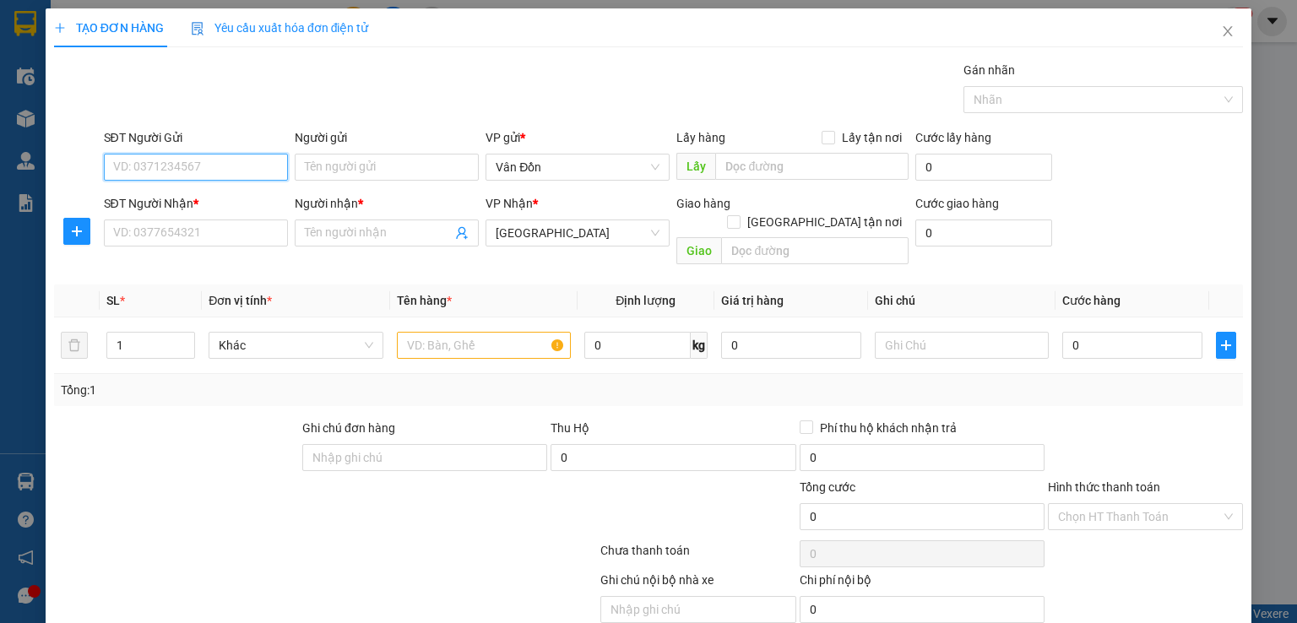
click at [192, 172] on input "SĐT Người Gửi" at bounding box center [196, 167] width 184 height 27
click at [207, 170] on input "SĐT Người Gửi" at bounding box center [196, 167] width 184 height 27
paste input "0843853384"
type input "0843853384"
click at [172, 234] on input "SĐT Người Nhận *" at bounding box center [196, 233] width 184 height 27
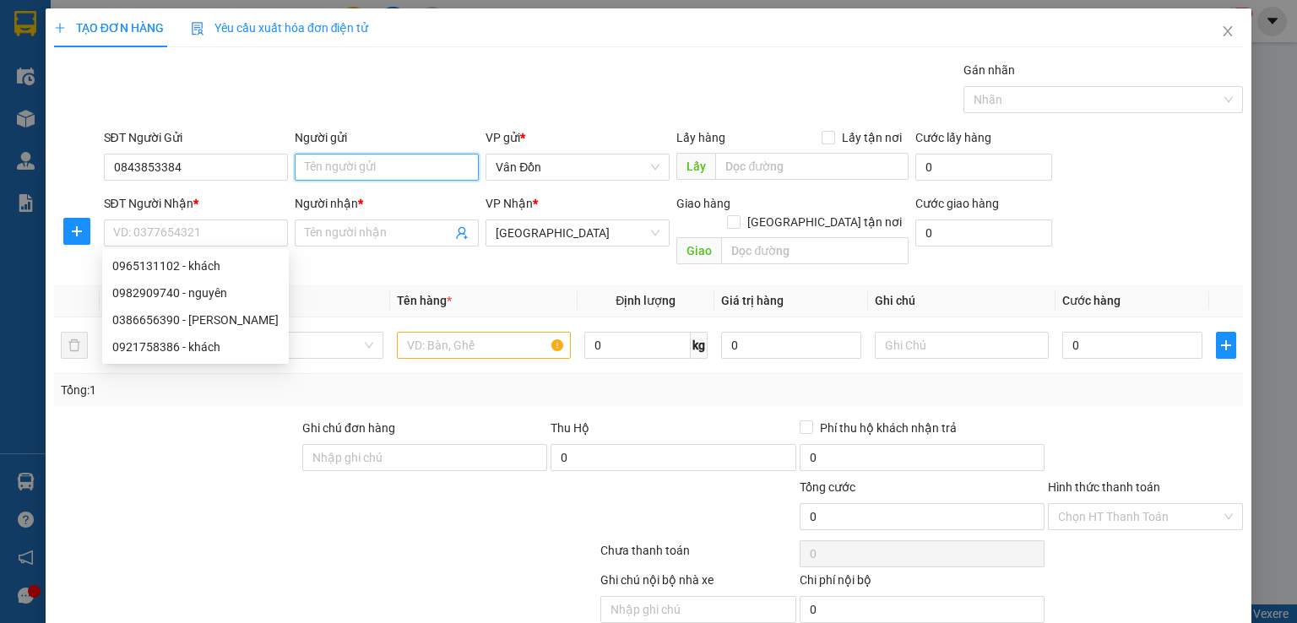
click at [341, 160] on input "Người gửi" at bounding box center [387, 167] width 184 height 27
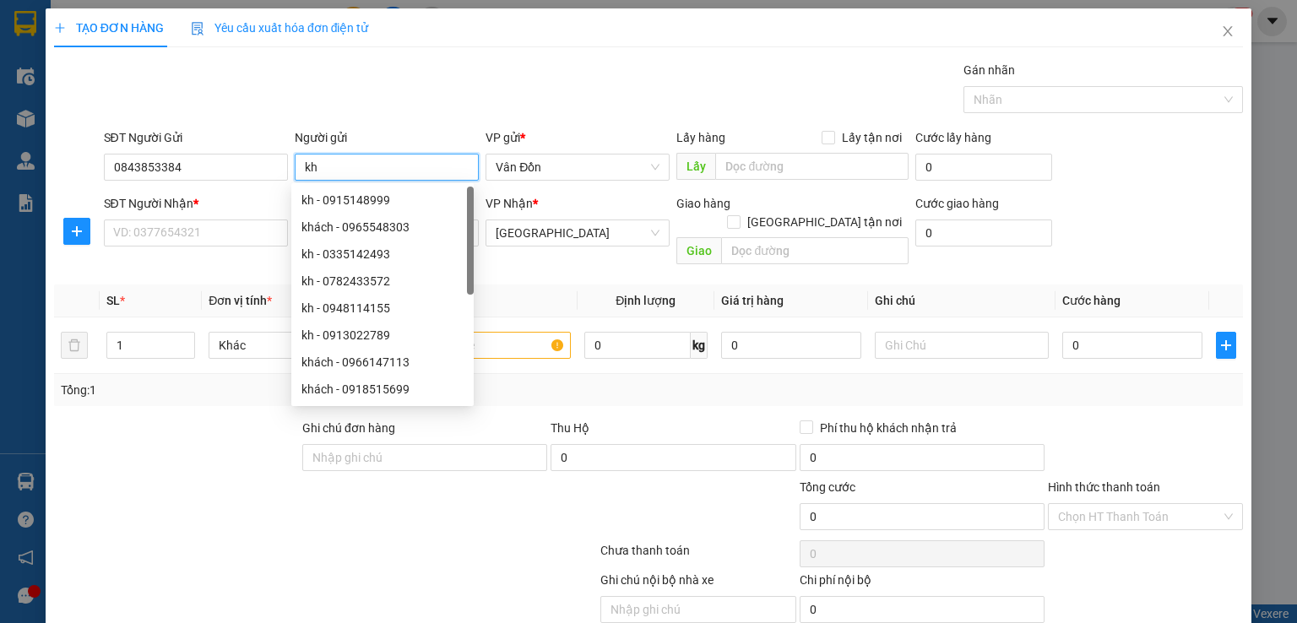
click at [369, 160] on input "kh" at bounding box center [387, 167] width 184 height 27
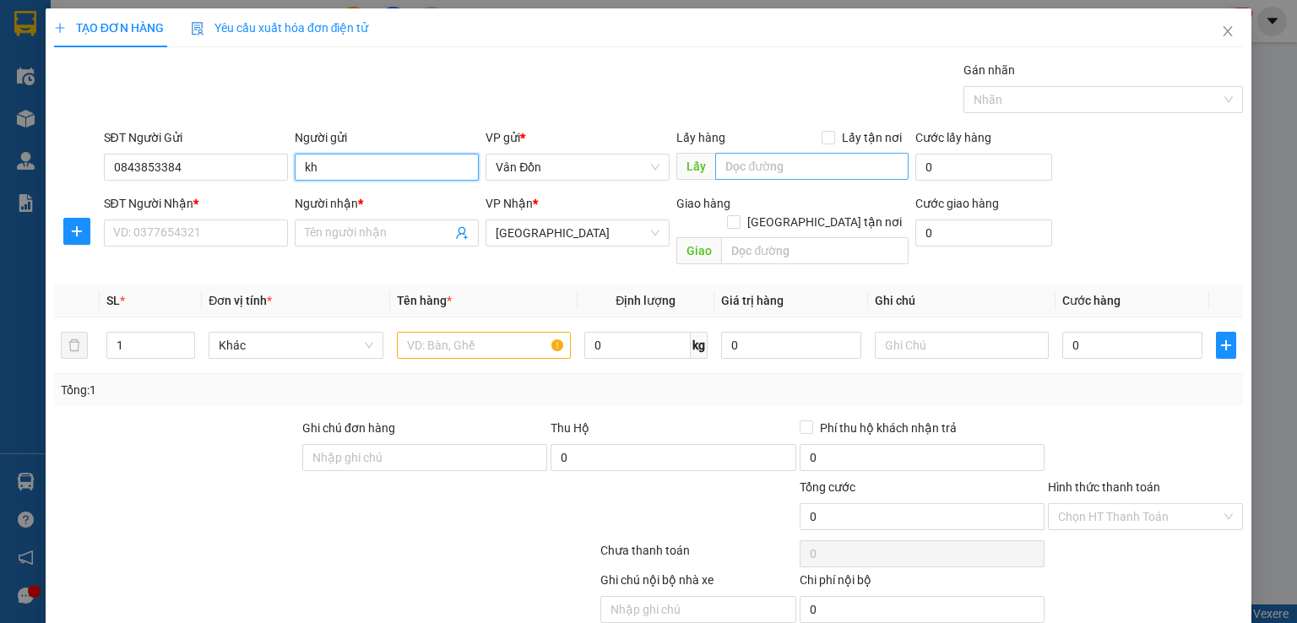
type input "kh"
click at [743, 162] on input "text" at bounding box center [811, 166] width 193 height 27
type input "thôn 12 hạ long-vpvđ"
click at [822, 140] on input "Lấy tận nơi" at bounding box center [828, 137] width 12 height 12
checkbox input "true"
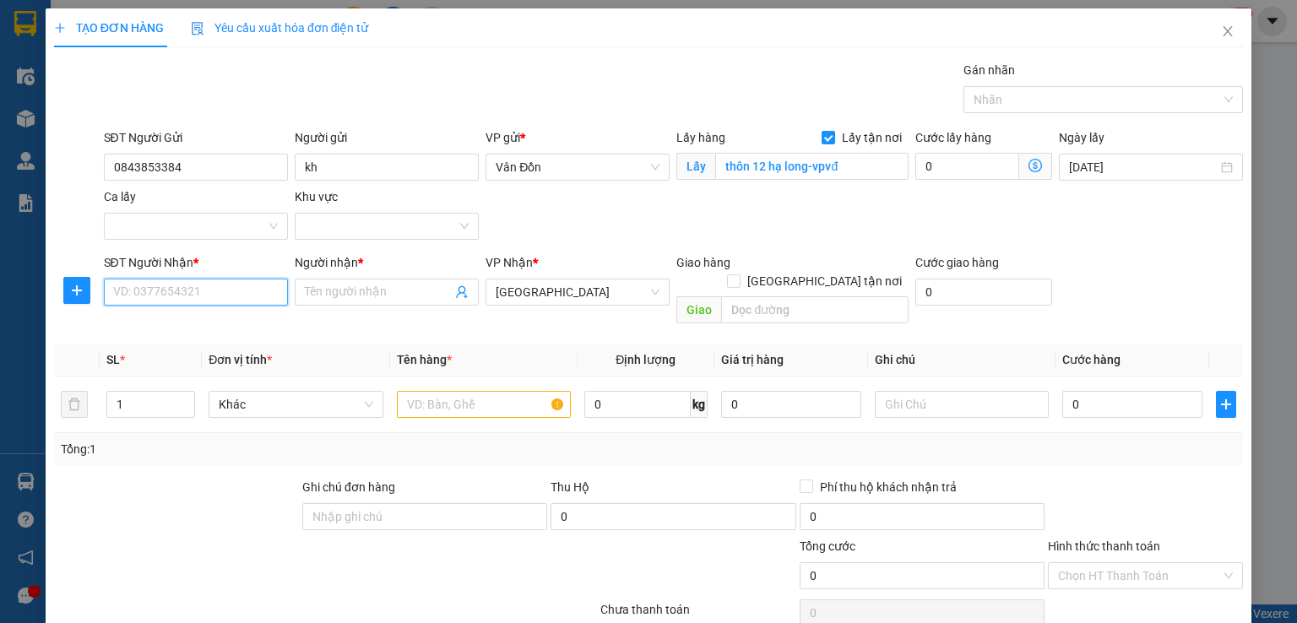
click at [139, 289] on input "SĐT Người Nhận *" at bounding box center [196, 292] width 184 height 27
type input "0000000000"
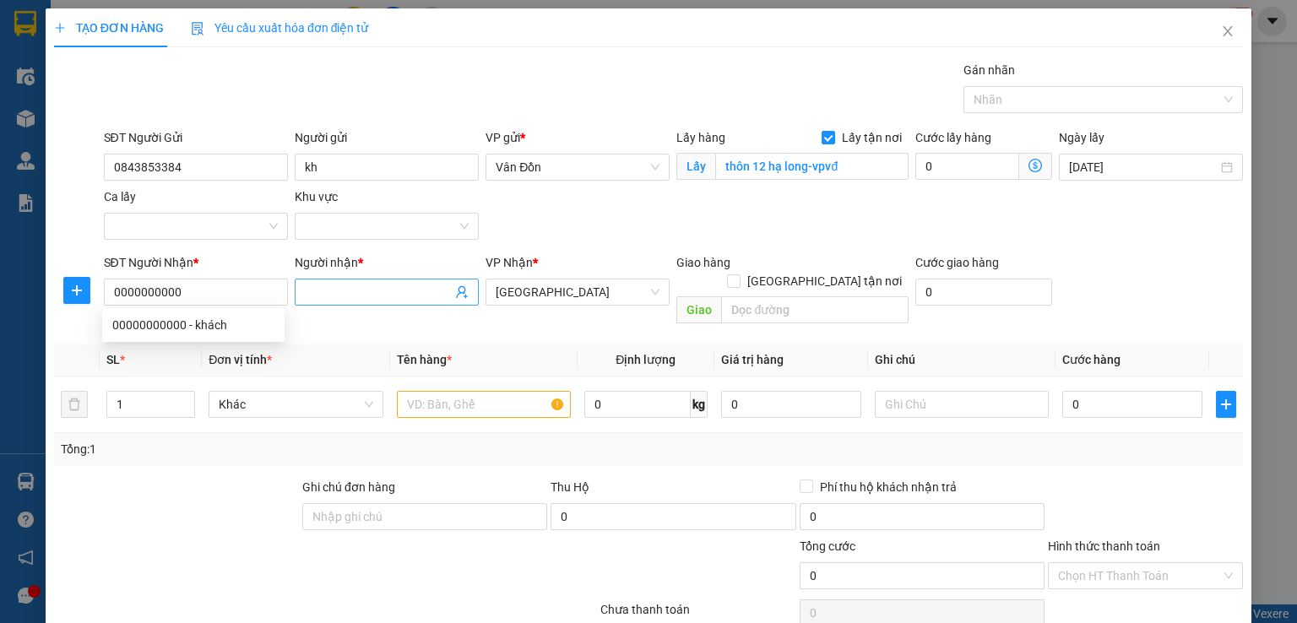
click at [389, 296] on input "Người nhận *" at bounding box center [378, 292] width 147 height 19
type input "kh"
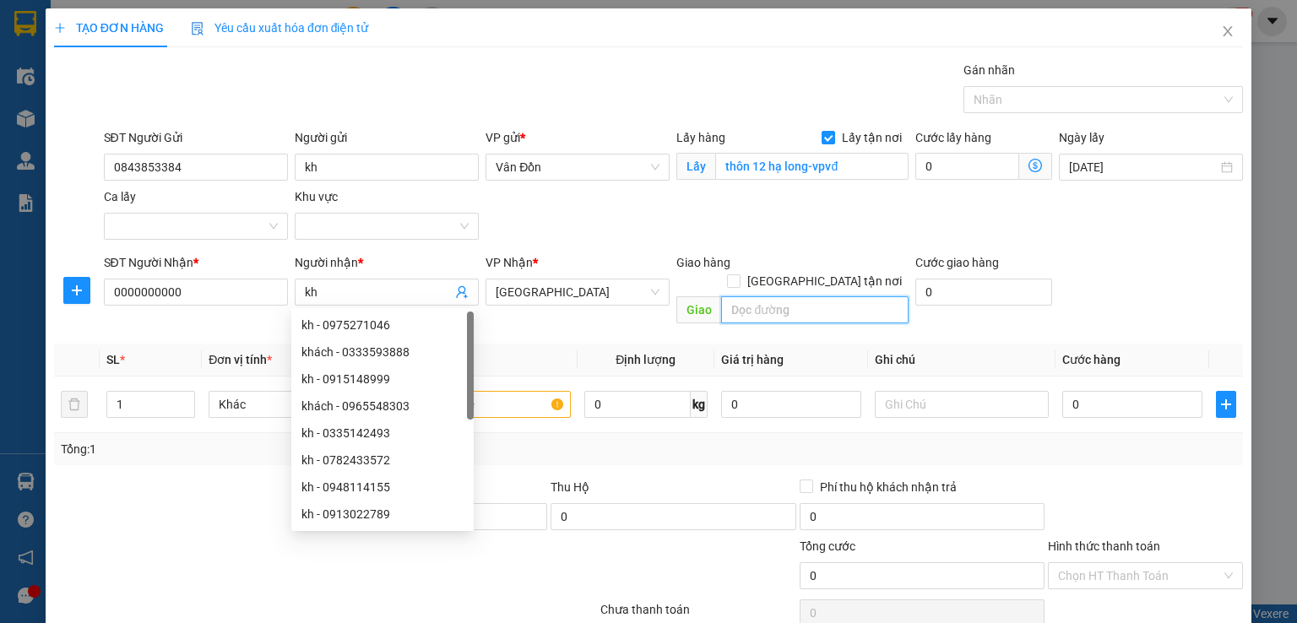
click at [741, 296] on input "text" at bounding box center [814, 309] width 187 height 27
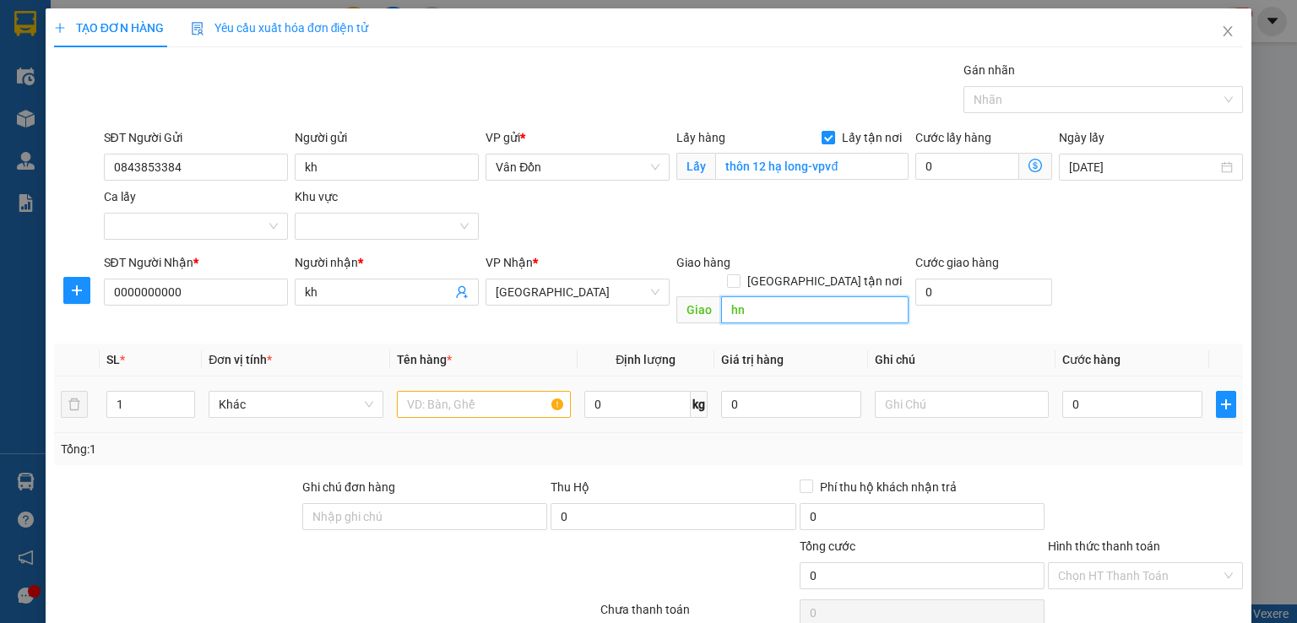
type input "hn"
click at [528, 391] on input "text" at bounding box center [484, 404] width 174 height 27
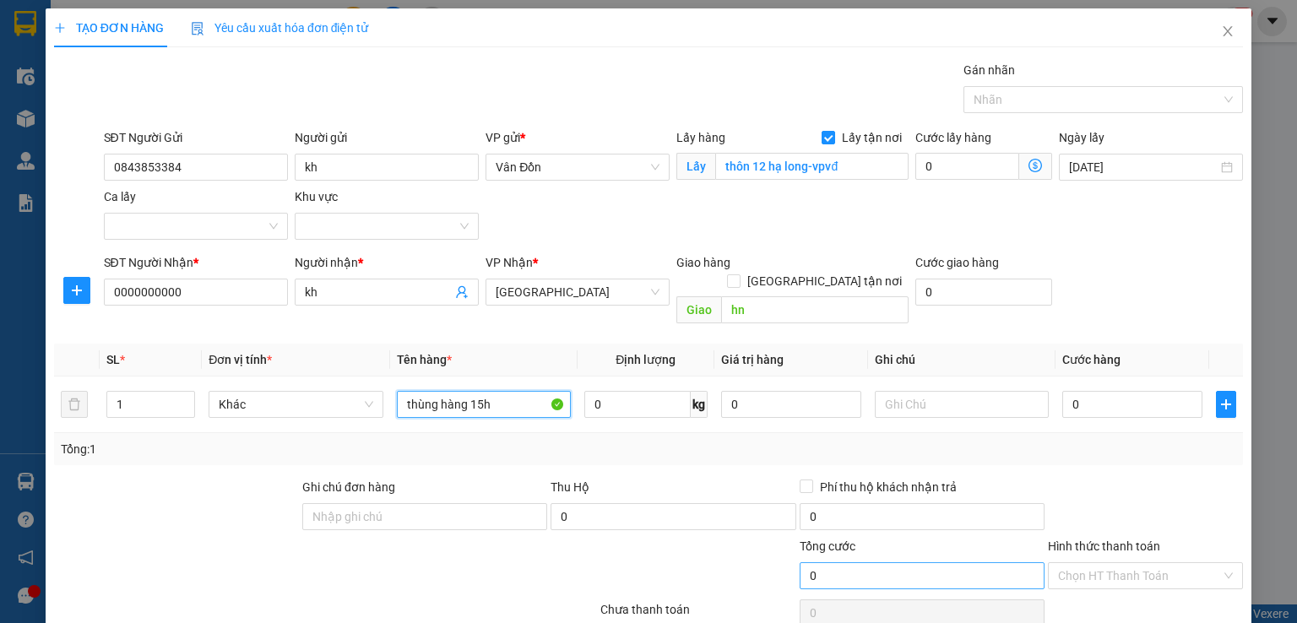
scroll to position [111, 0]
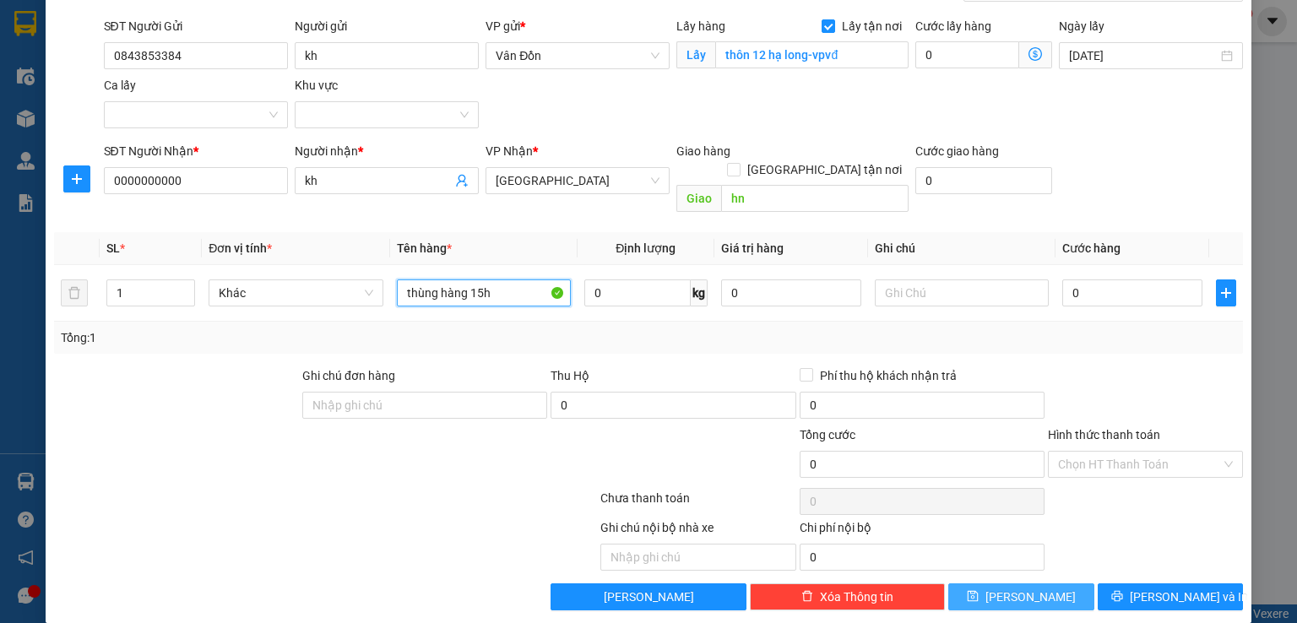
type input "thùng hàng 15h"
click at [1028, 588] on span "[PERSON_NAME]" at bounding box center [1031, 597] width 90 height 19
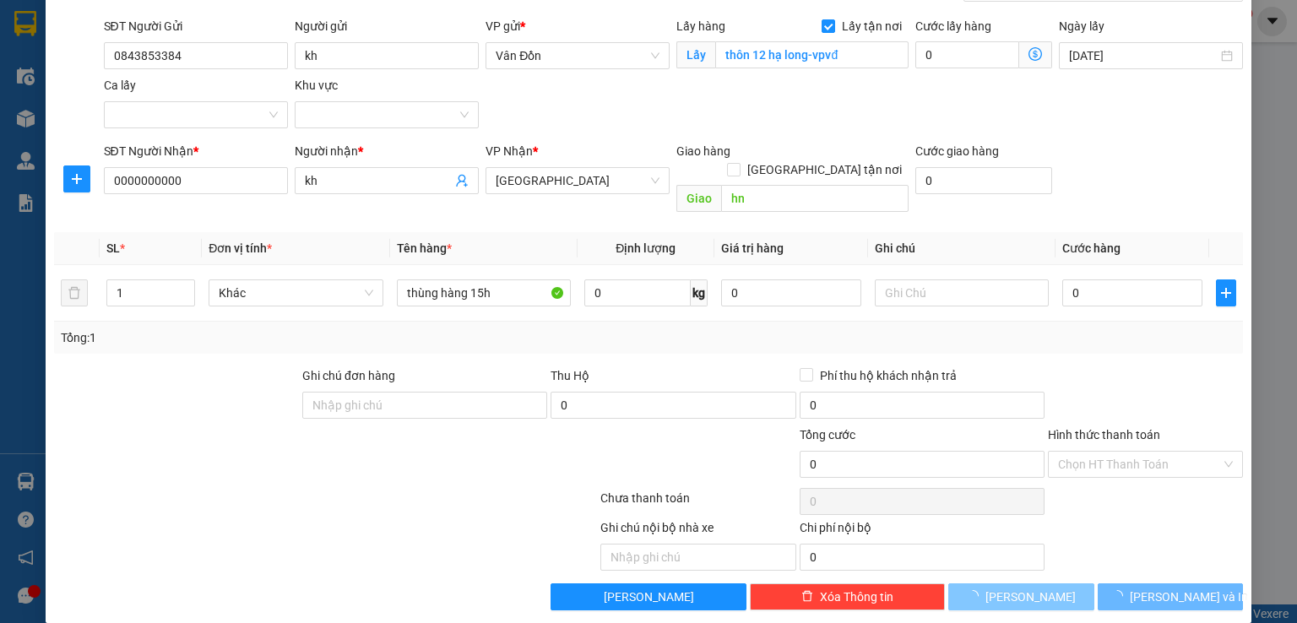
checkbox input "false"
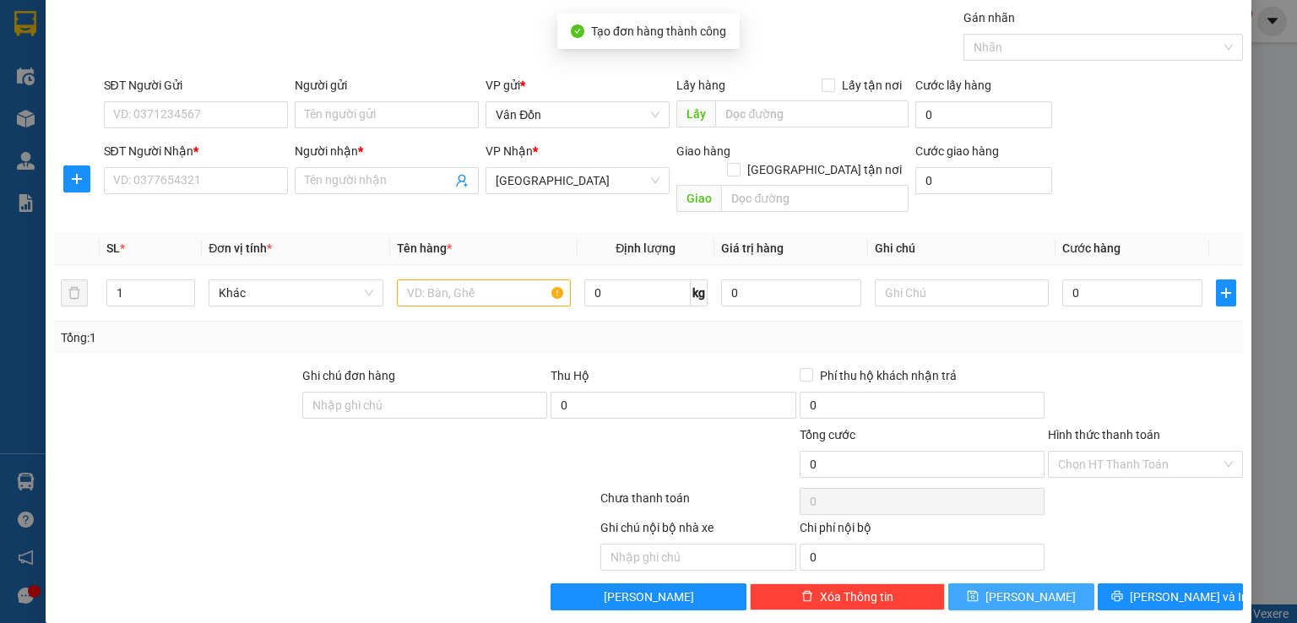
scroll to position [0, 0]
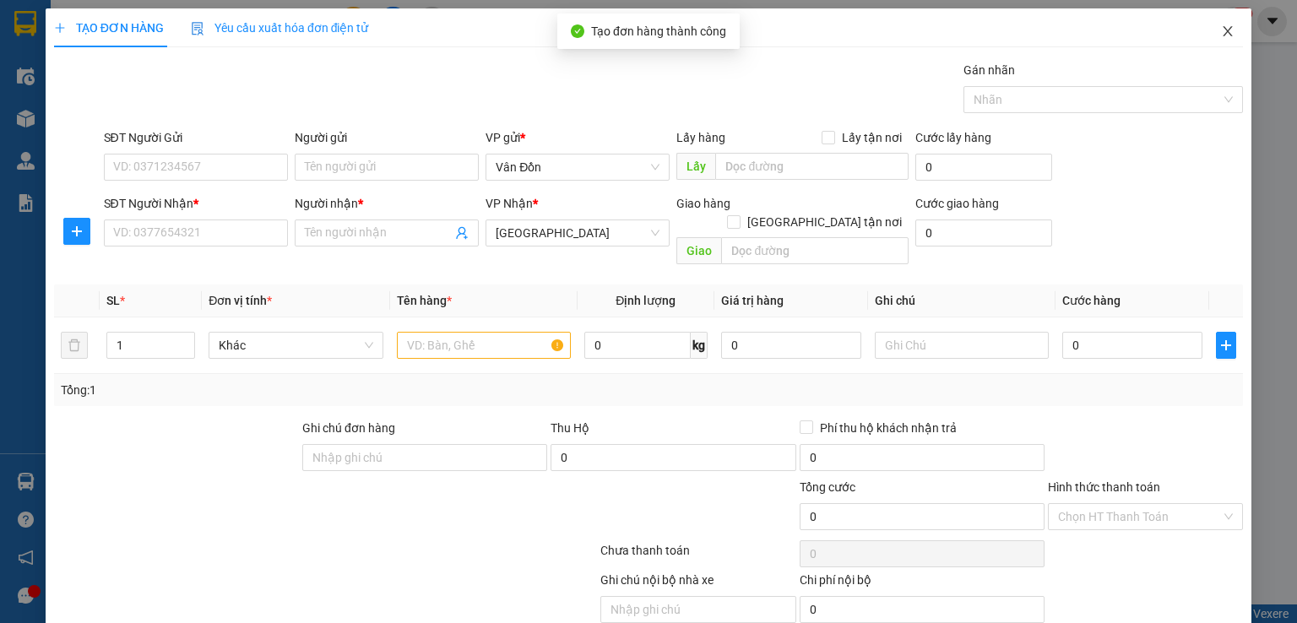
click at [1221, 29] on icon "close" at bounding box center [1228, 31] width 14 height 14
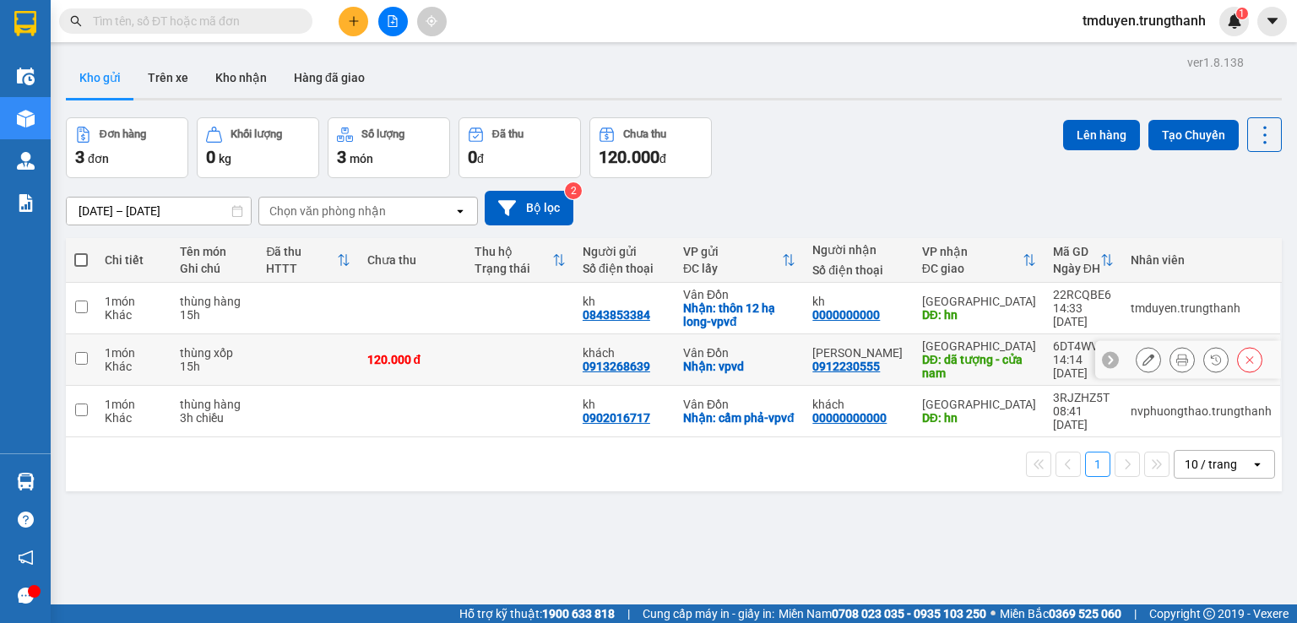
click at [79, 356] on input "checkbox" at bounding box center [81, 358] width 13 height 13
checkbox input "true"
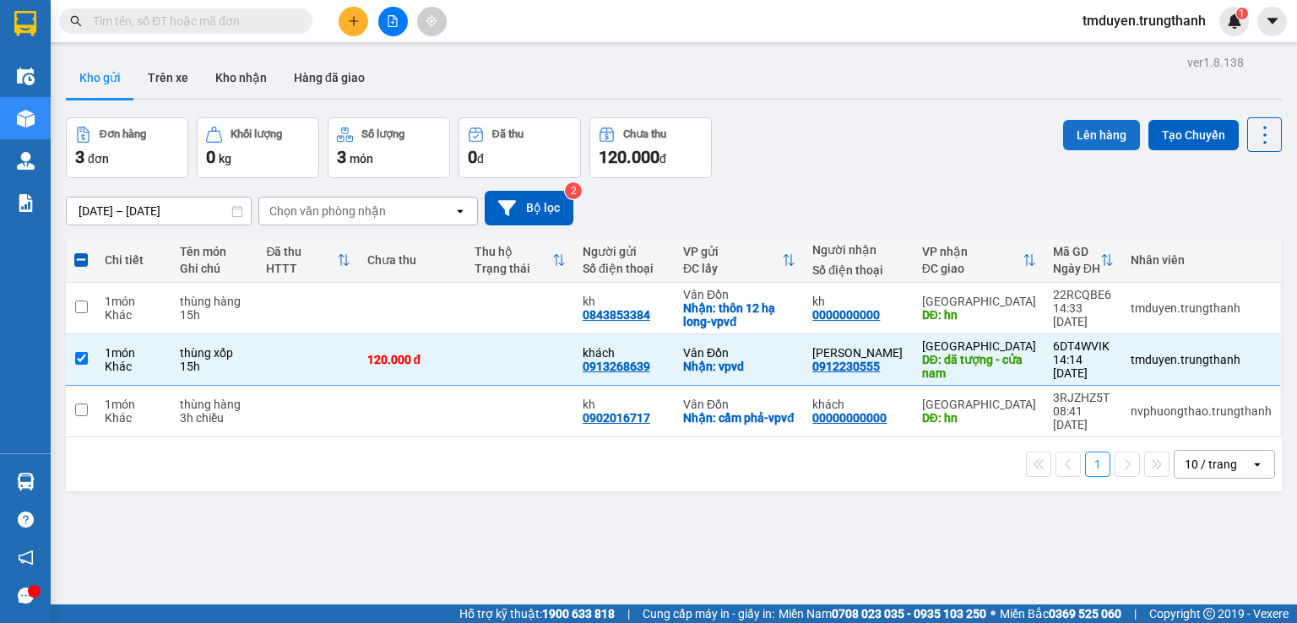
click at [1074, 137] on button "Lên hàng" at bounding box center [1101, 135] width 77 height 30
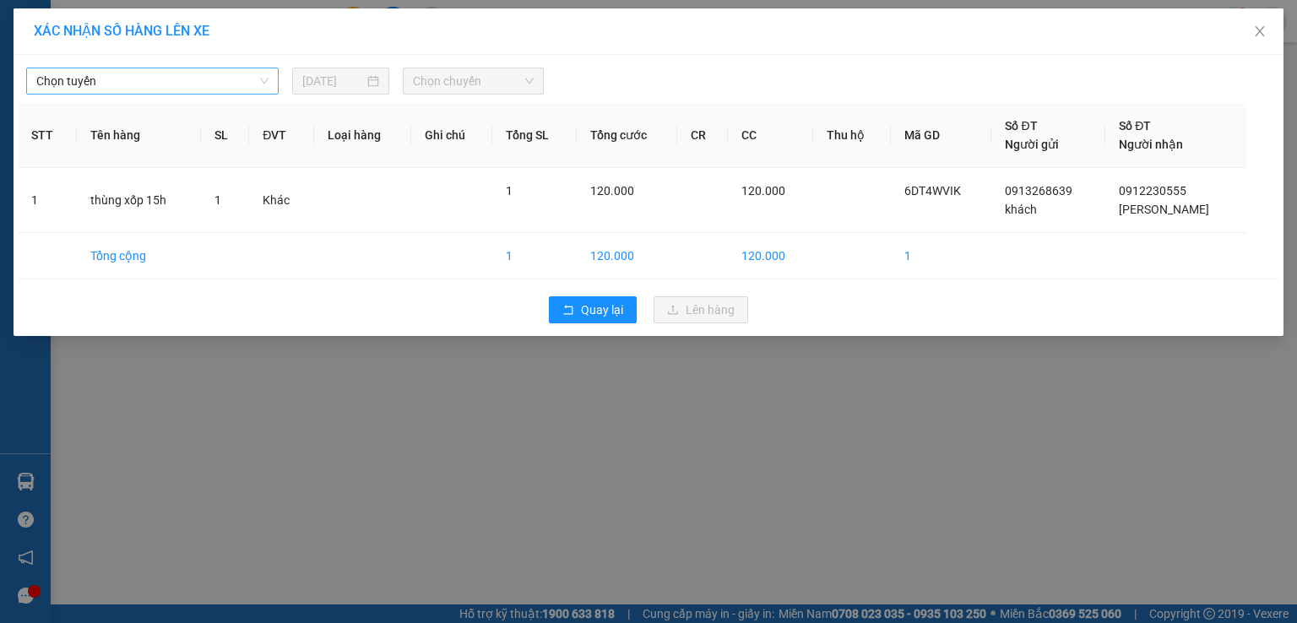
click at [262, 82] on span "Chọn tuyến" at bounding box center [152, 80] width 232 height 25
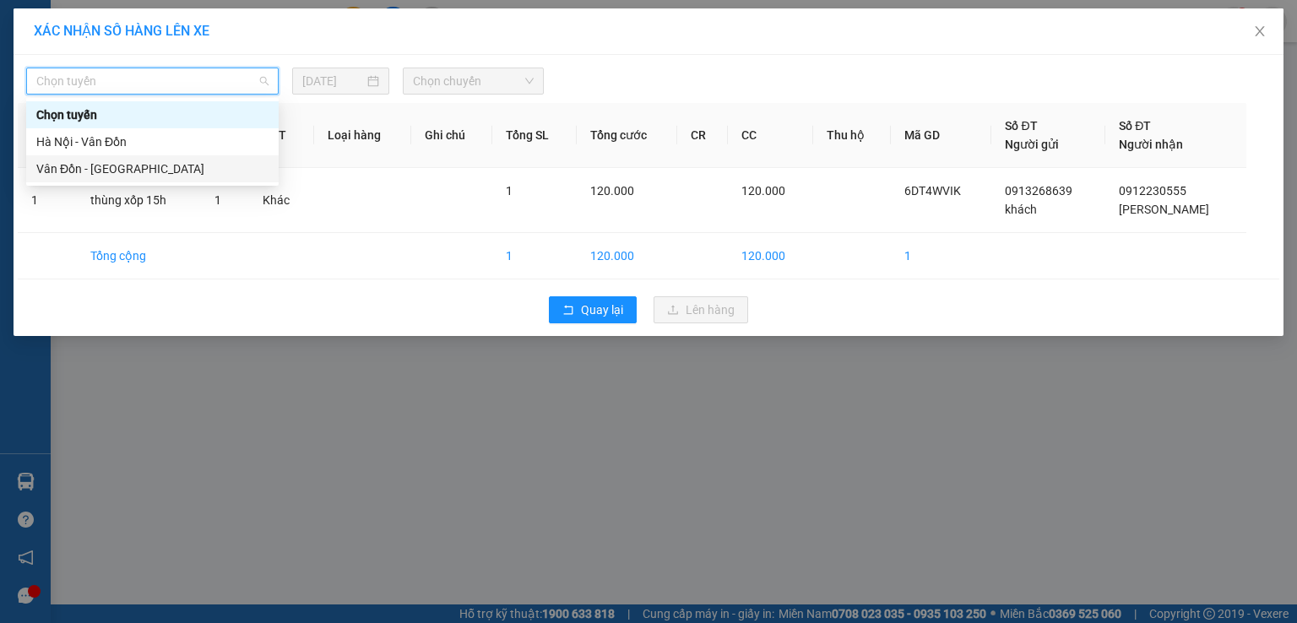
click at [222, 173] on div "Vân Đồn - [GEOGRAPHIC_DATA]" at bounding box center [152, 169] width 232 height 19
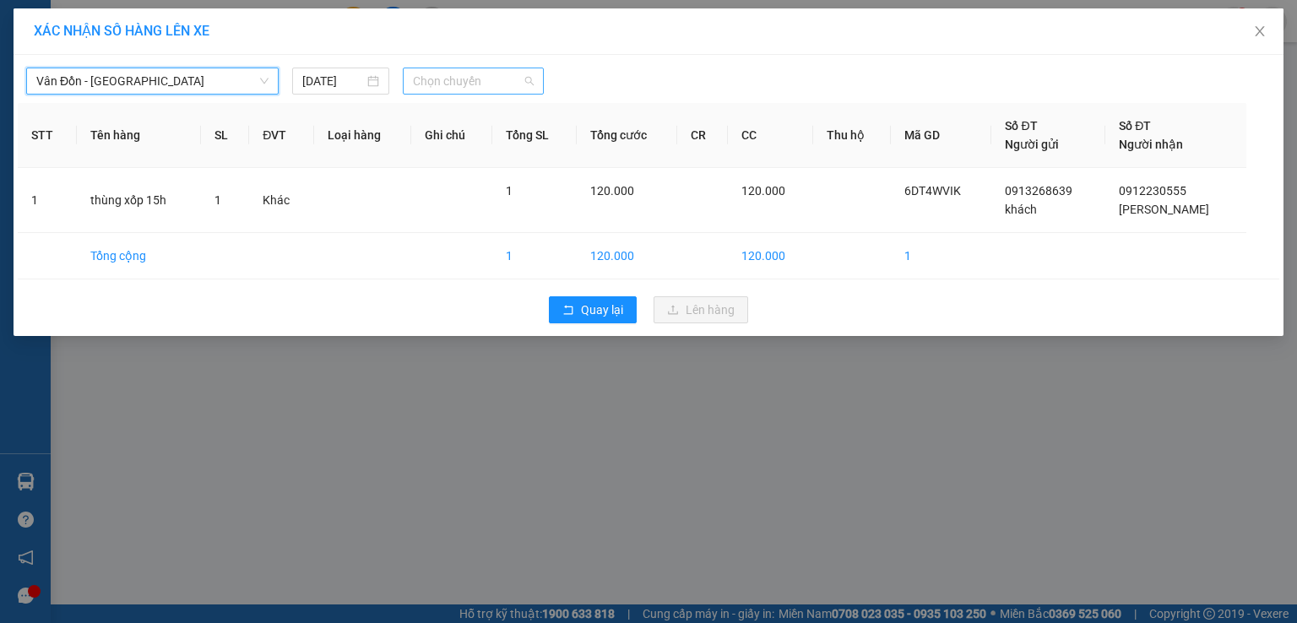
click at [413, 84] on span "Chọn chuyến" at bounding box center [474, 80] width 122 height 25
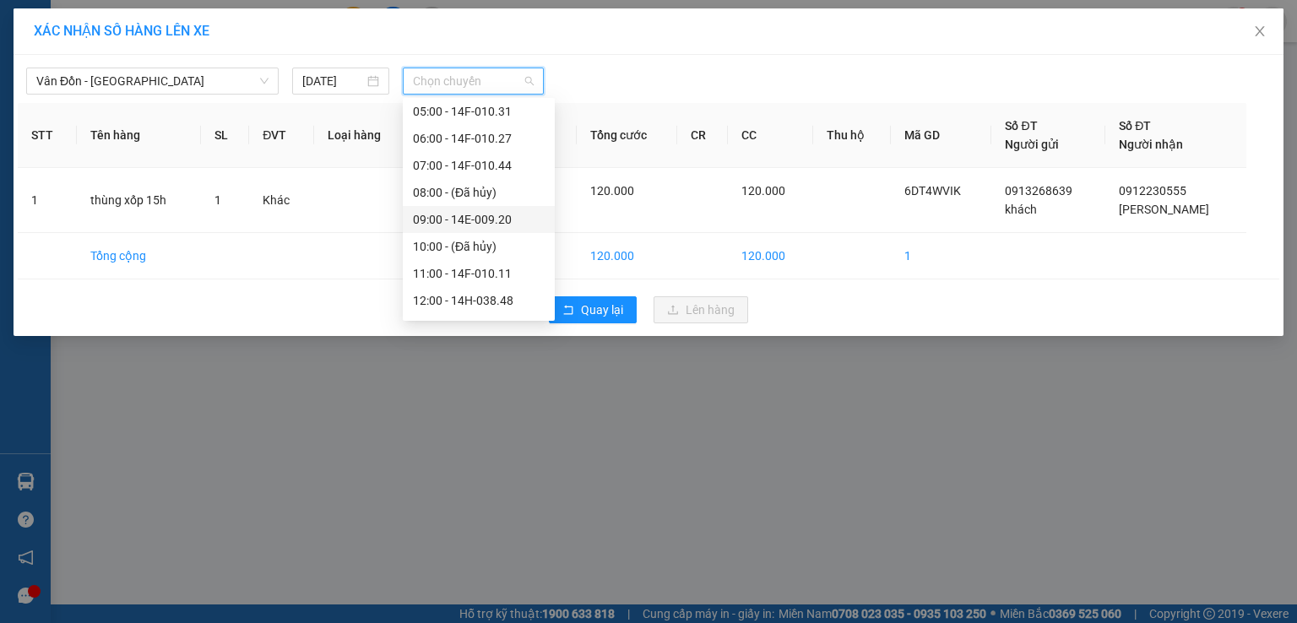
scroll to position [169, 0]
click at [464, 291] on div "15:00 - 14G-008.44" at bounding box center [479, 297] width 132 height 19
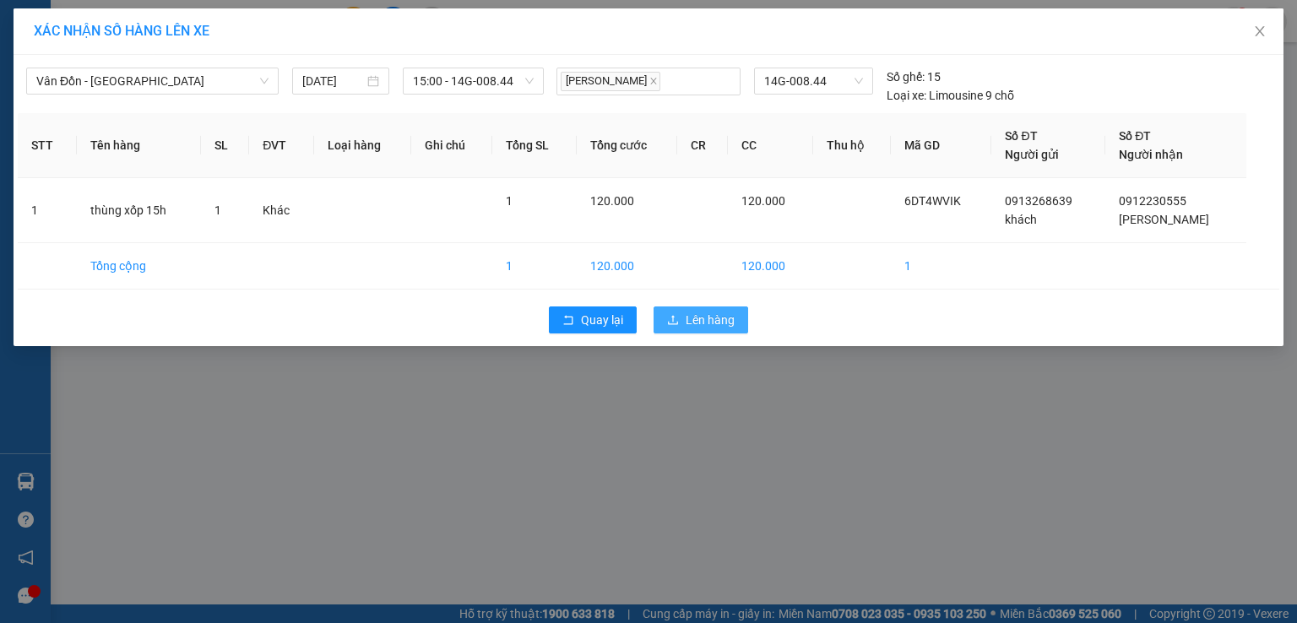
click at [686, 307] on button "Lên hàng" at bounding box center [701, 320] width 95 height 27
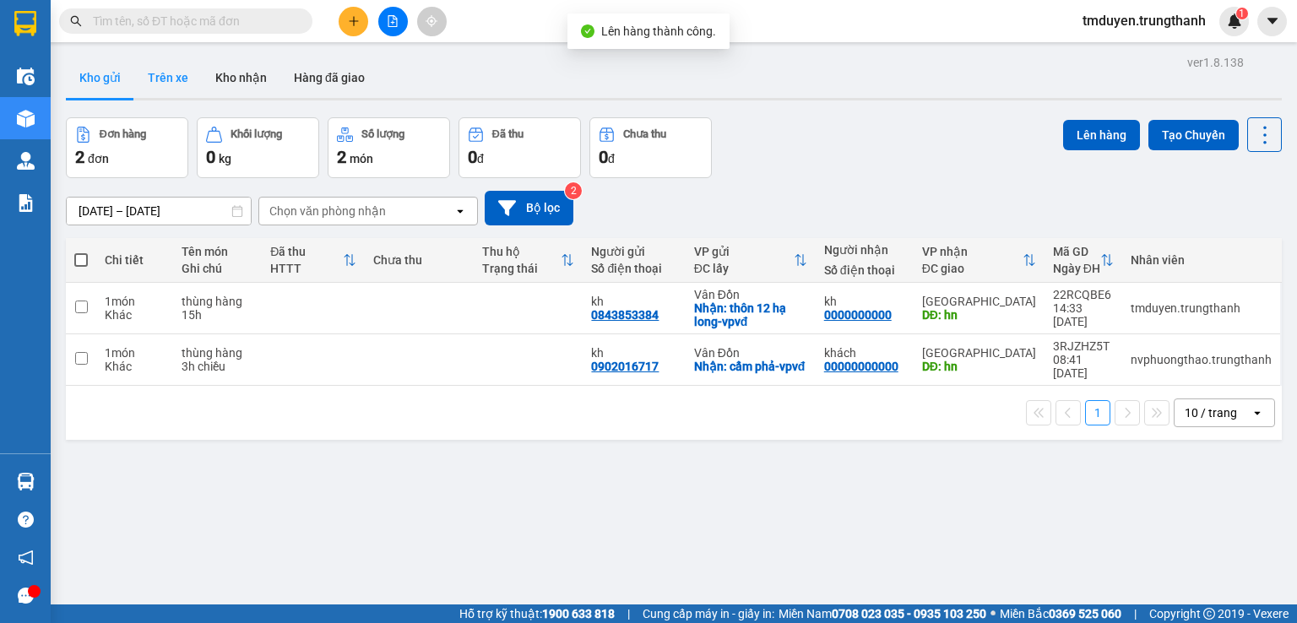
click at [166, 75] on button "Trên xe" at bounding box center [168, 77] width 68 height 41
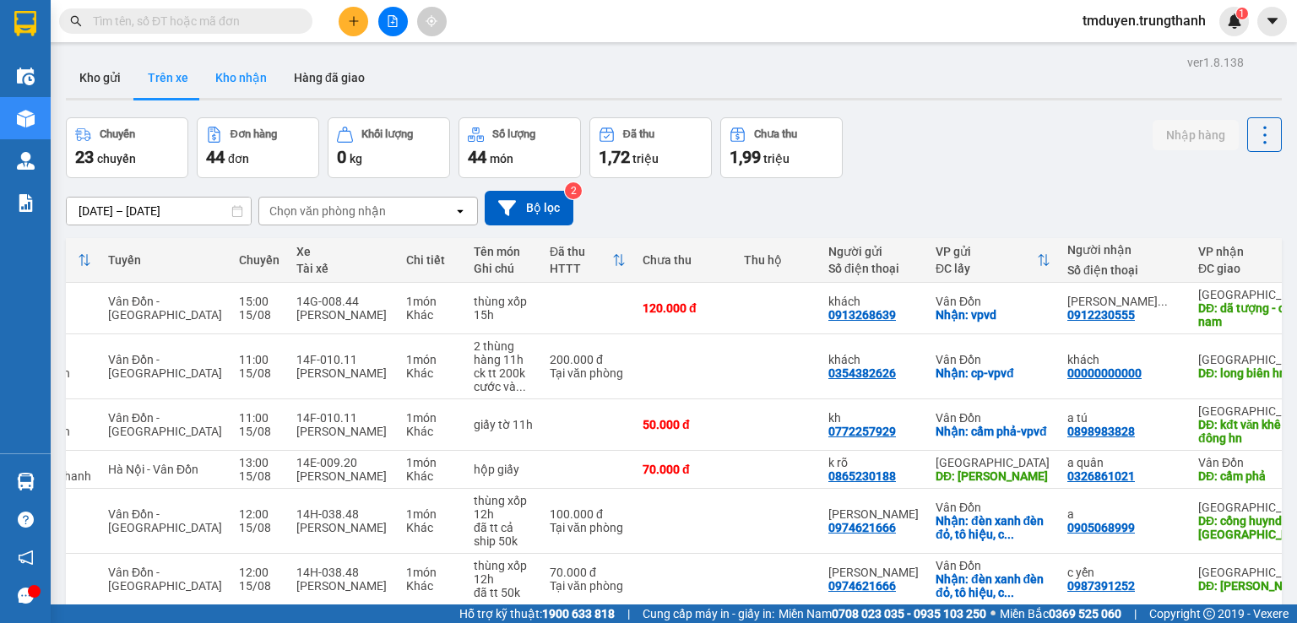
click at [220, 88] on button "Kho nhận" at bounding box center [241, 77] width 79 height 41
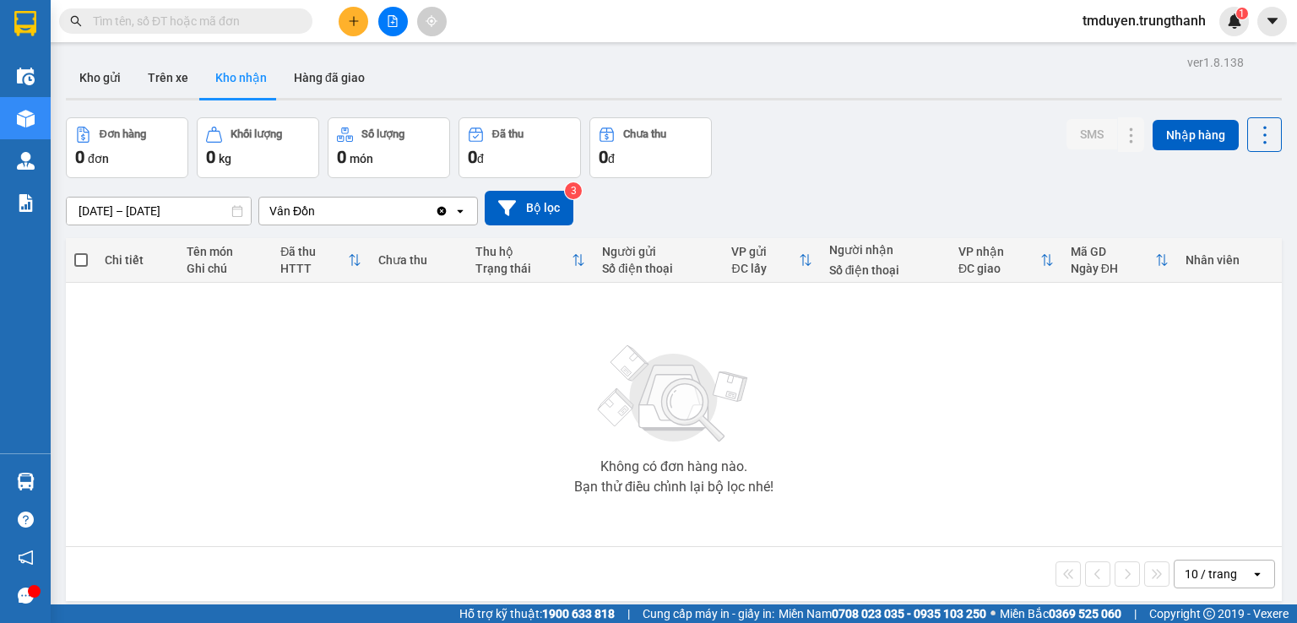
click at [443, 207] on icon "Clear value" at bounding box center [442, 211] width 14 height 14
click at [461, 211] on icon at bounding box center [460, 210] width 6 height 3
click at [433, 253] on div "Vân Đồn" at bounding box center [368, 246] width 220 height 30
click at [454, 217] on div "Clear value open" at bounding box center [456, 211] width 42 height 27
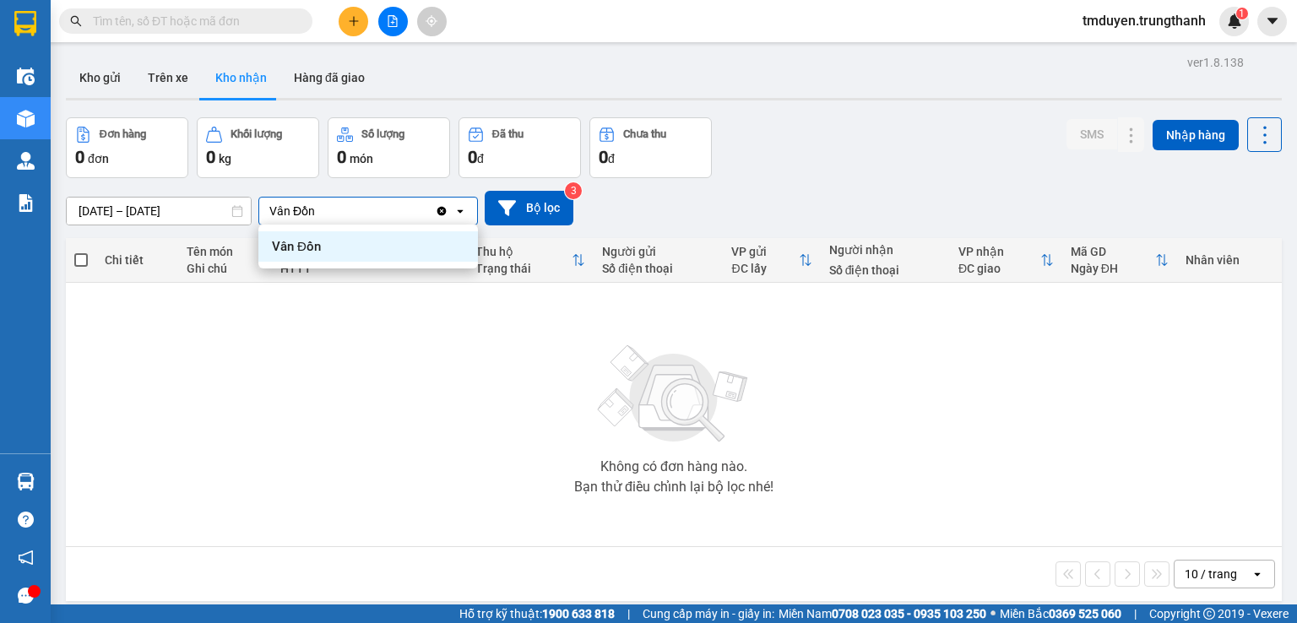
click at [439, 214] on icon "Clear value" at bounding box center [441, 210] width 9 height 9
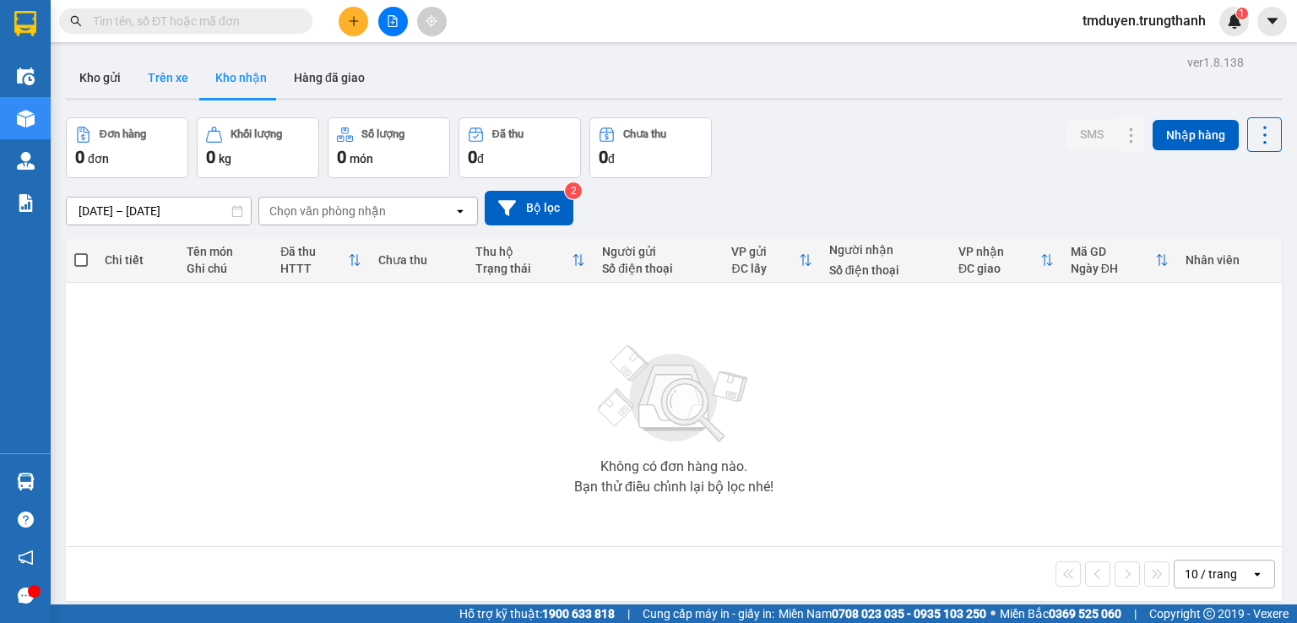
click at [154, 72] on button "Trên xe" at bounding box center [168, 77] width 68 height 41
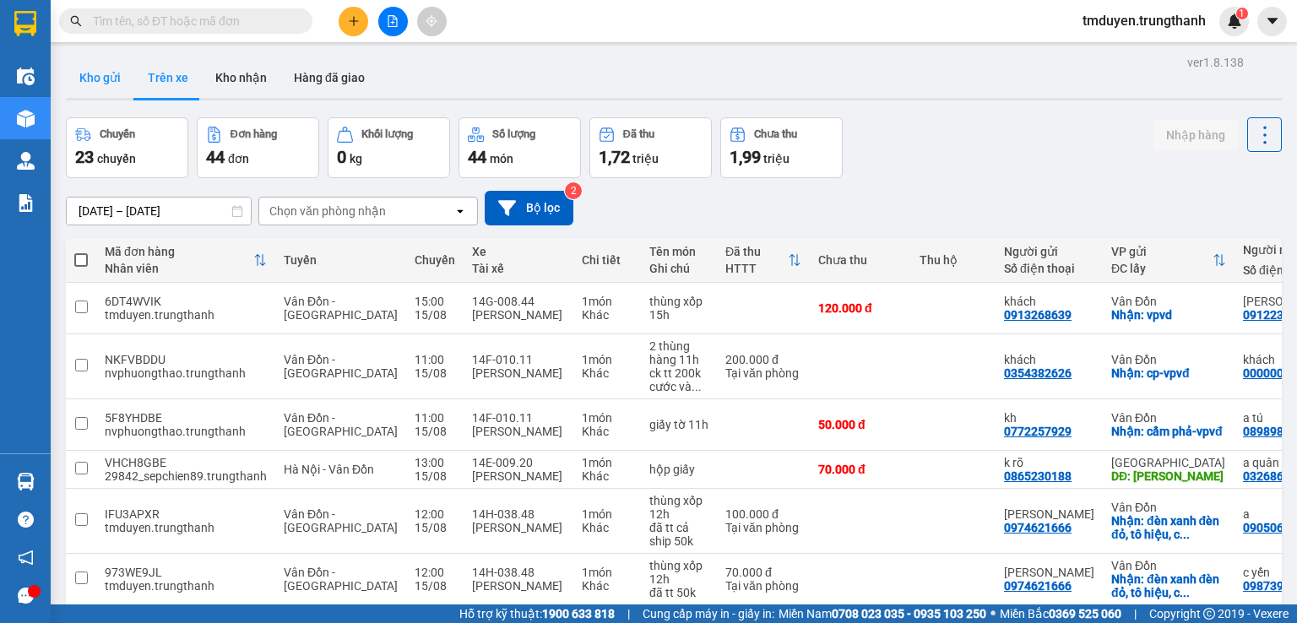
click at [95, 68] on button "Kho gửi" at bounding box center [100, 77] width 68 height 41
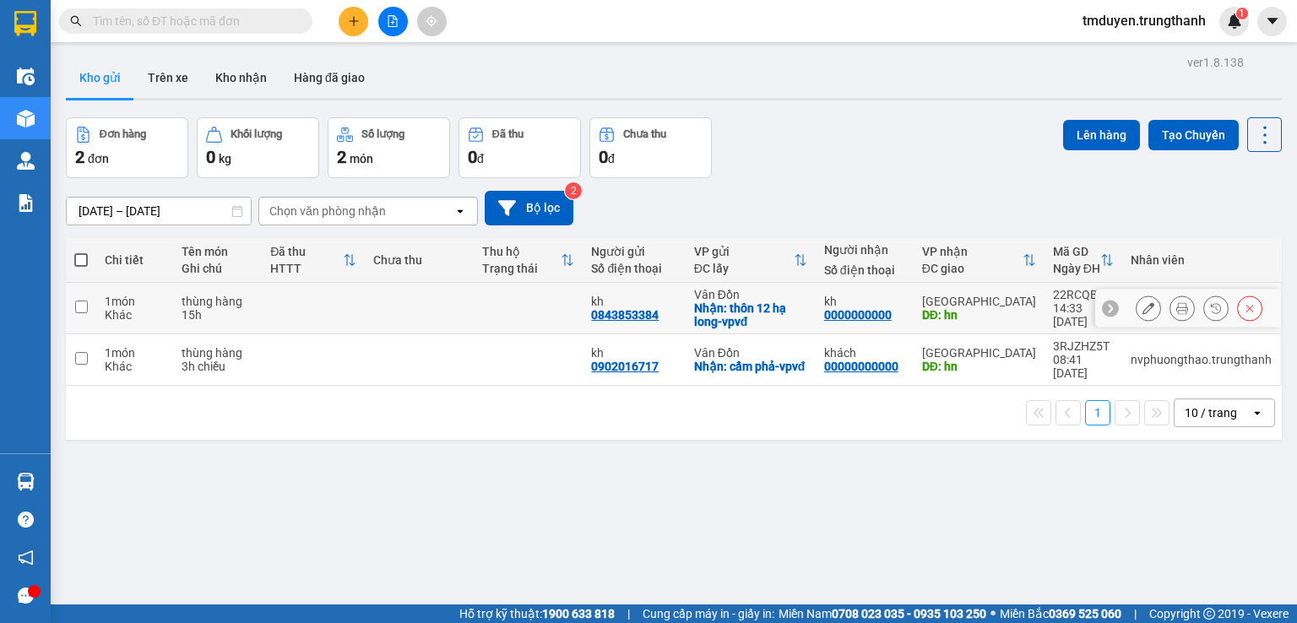
click at [1143, 302] on icon at bounding box center [1149, 308] width 12 height 12
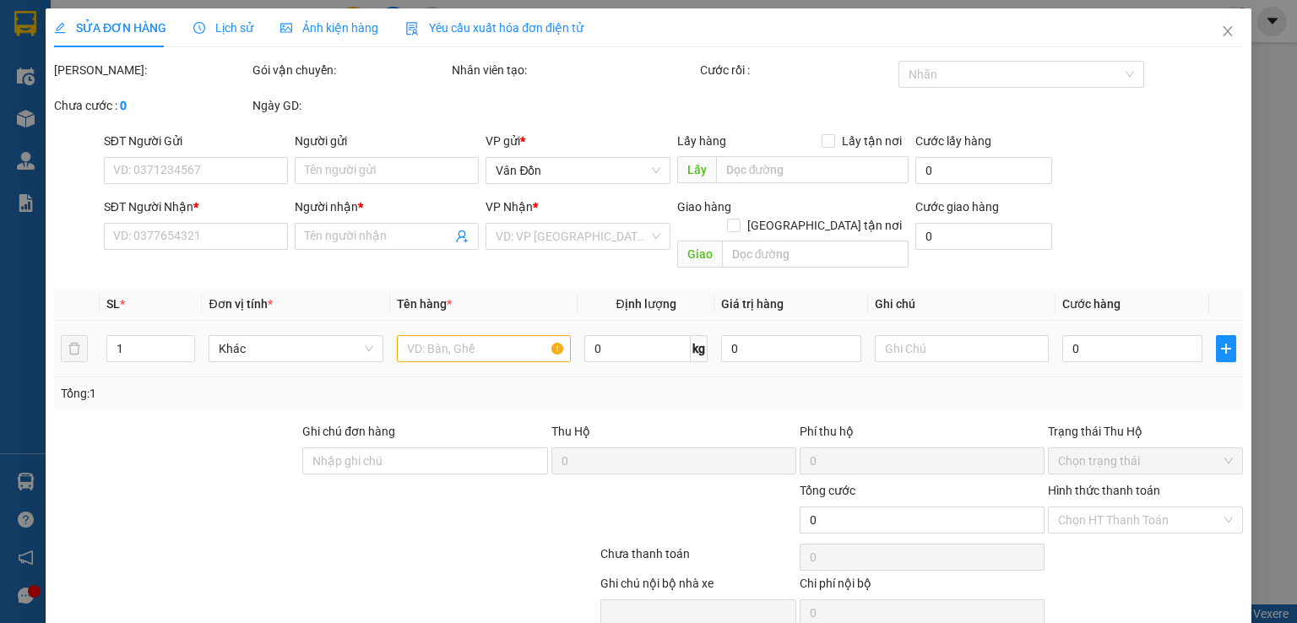
type input "0843853384"
type input "kh"
checkbox input "true"
type input "thôn 12 hạ long-vpvđ"
type input "0000000000"
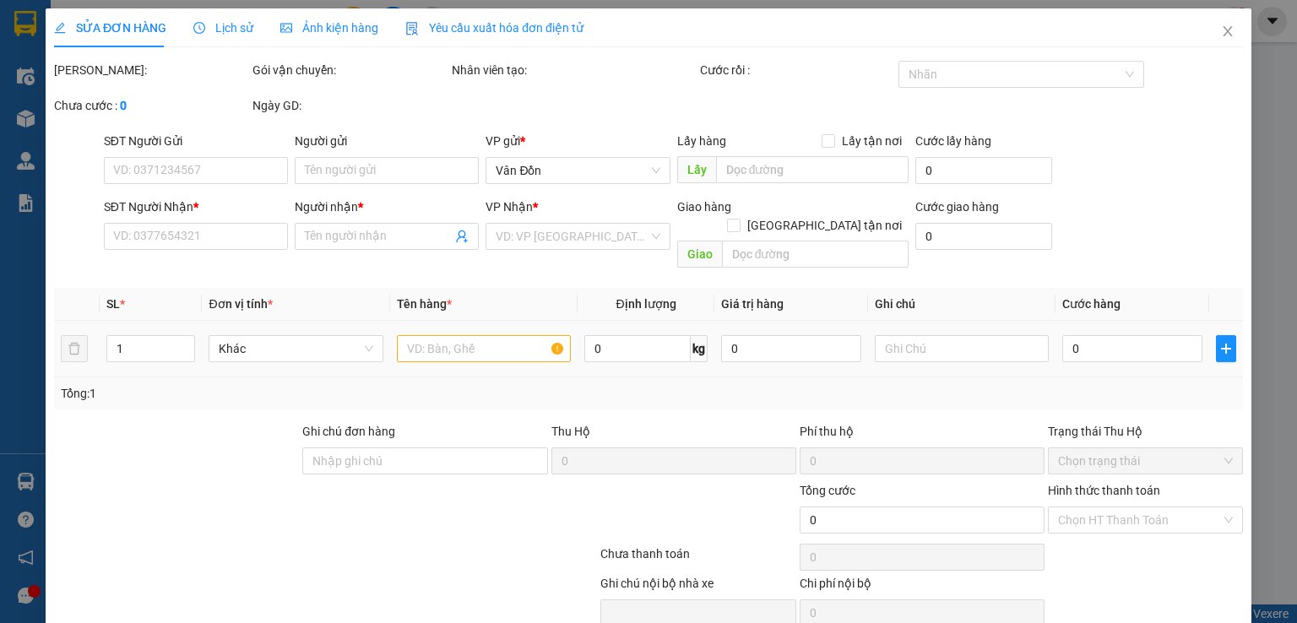
type input "kh"
type input "hn"
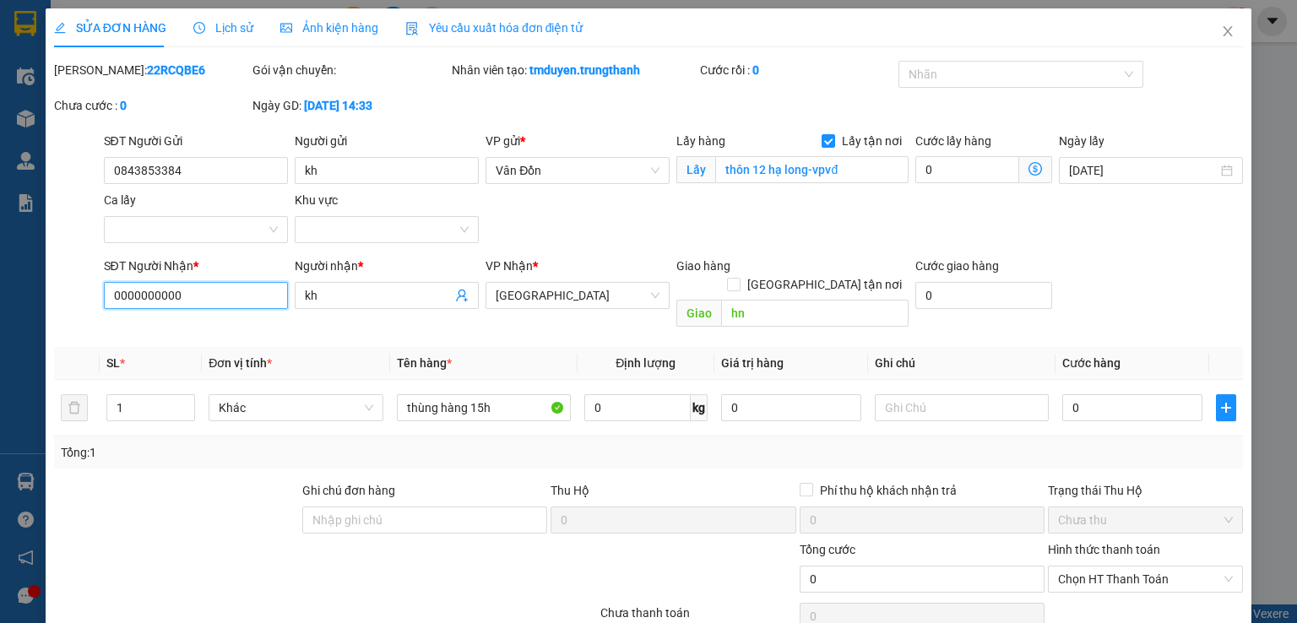
drag, startPoint x: 105, startPoint y: 298, endPoint x: 0, endPoint y: 299, distance: 104.7
click at [0, 301] on div "SỬA ĐƠN HÀNG Lịch sử Ảnh kiện hàng Yêu cầu xuất hóa đơn điện tử Total Paid Fee …" at bounding box center [648, 311] width 1297 height 623
type input "0982909740"
type input "timecity"
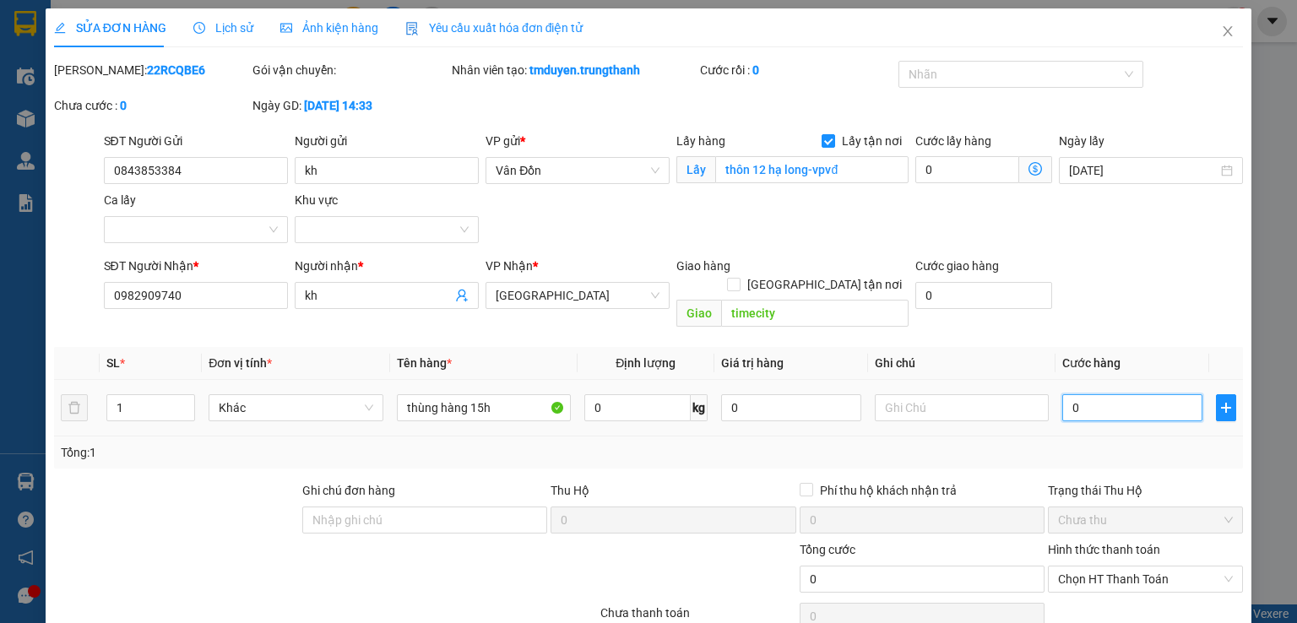
click at [1062, 394] on input "0" at bounding box center [1132, 407] width 140 height 27
type input "10"
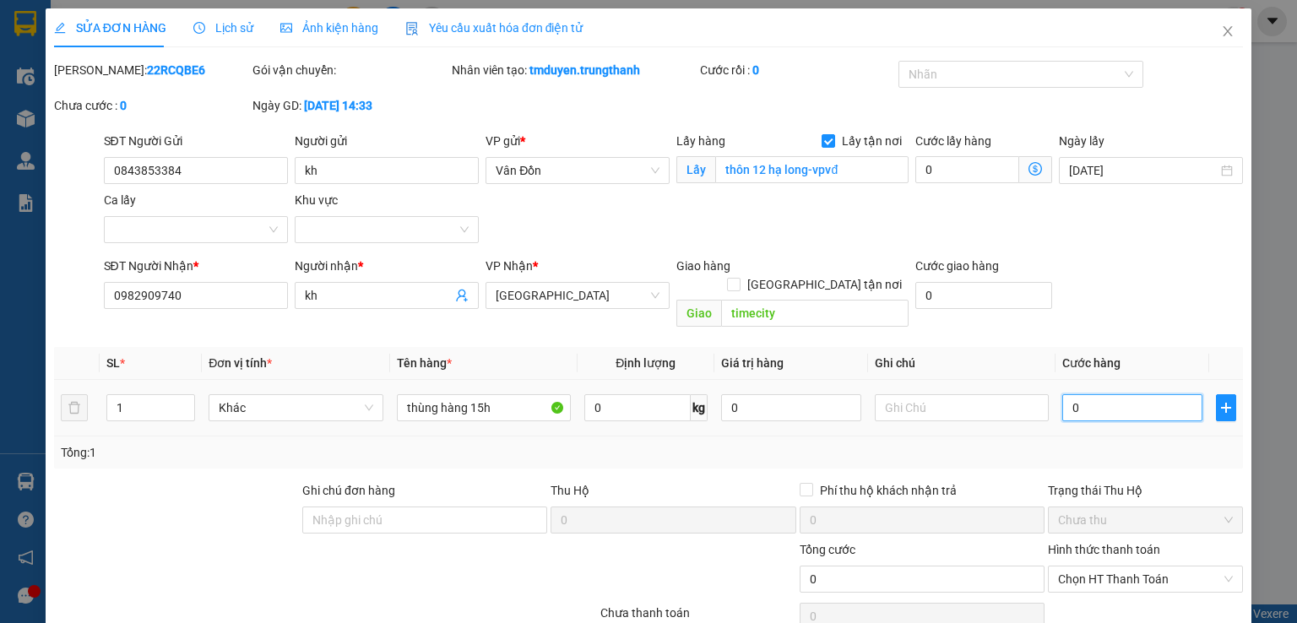
type input "10"
type input "100"
type input "100.000"
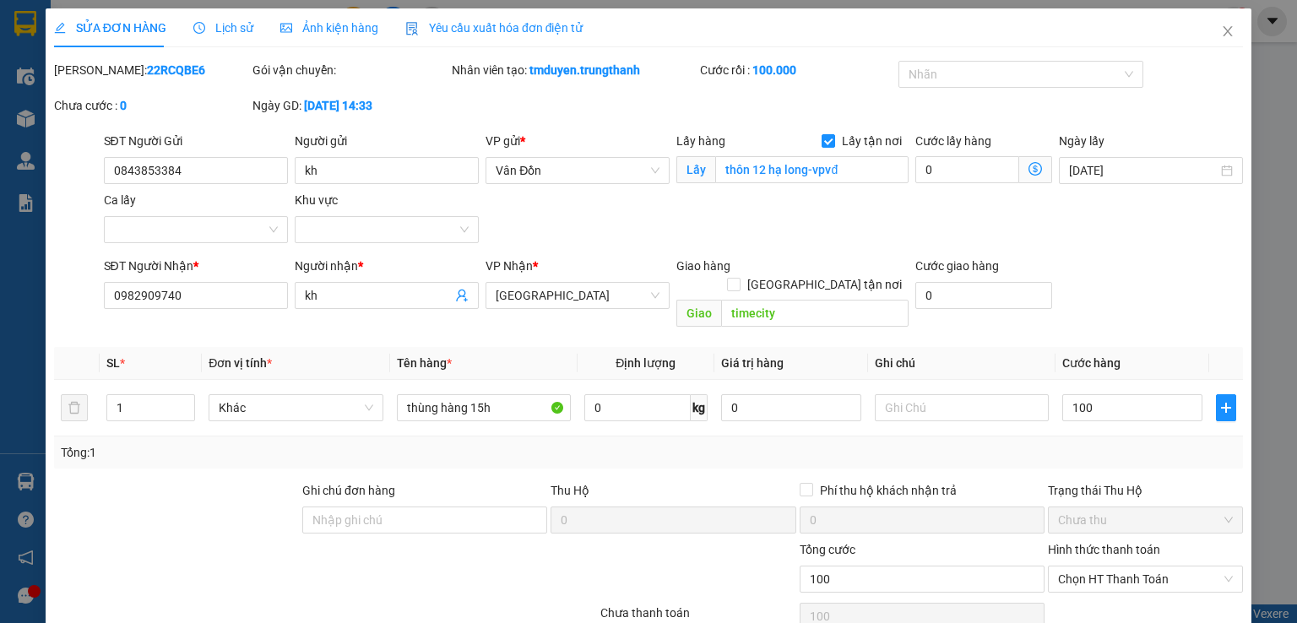
type input "100.000"
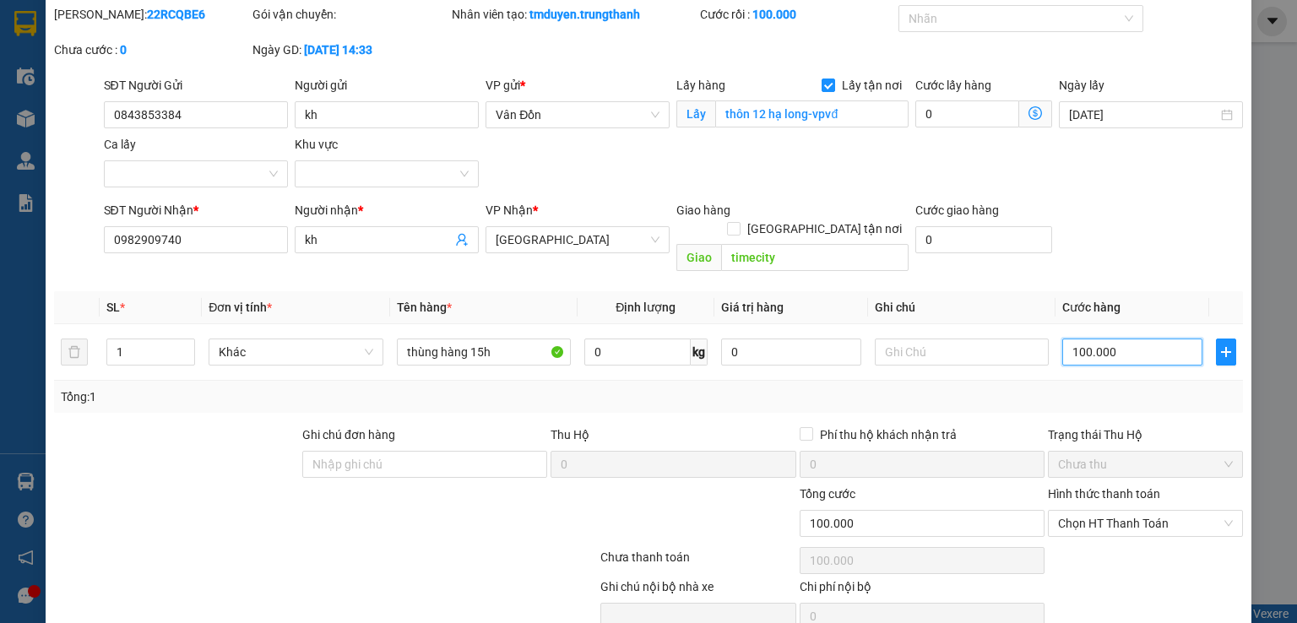
scroll to position [115, 0]
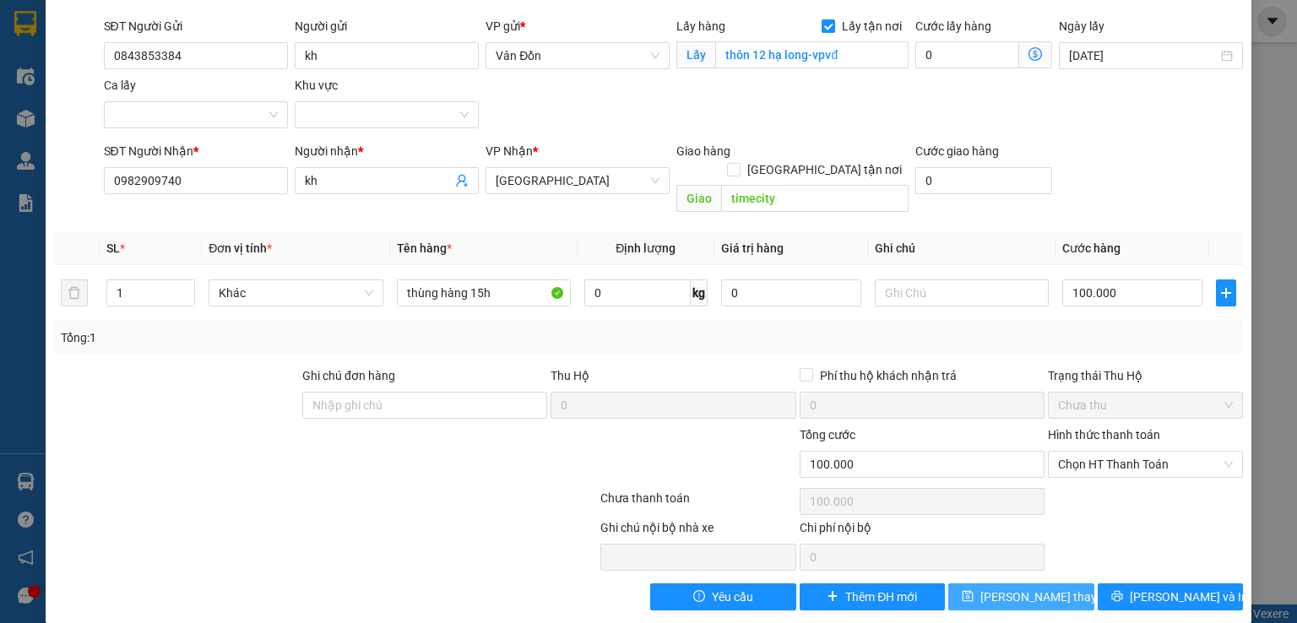
click at [985, 584] on button "[PERSON_NAME] thay đổi" at bounding box center [1021, 597] width 146 height 27
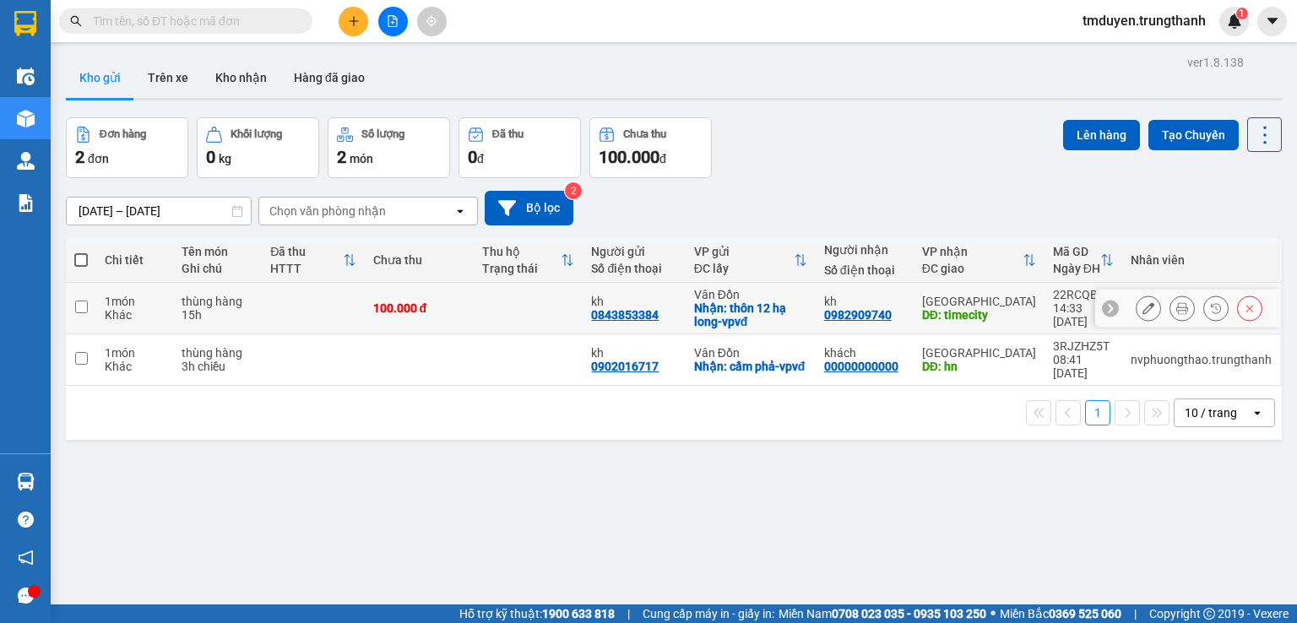
click at [86, 308] on input "checkbox" at bounding box center [81, 307] width 13 height 13
checkbox input "true"
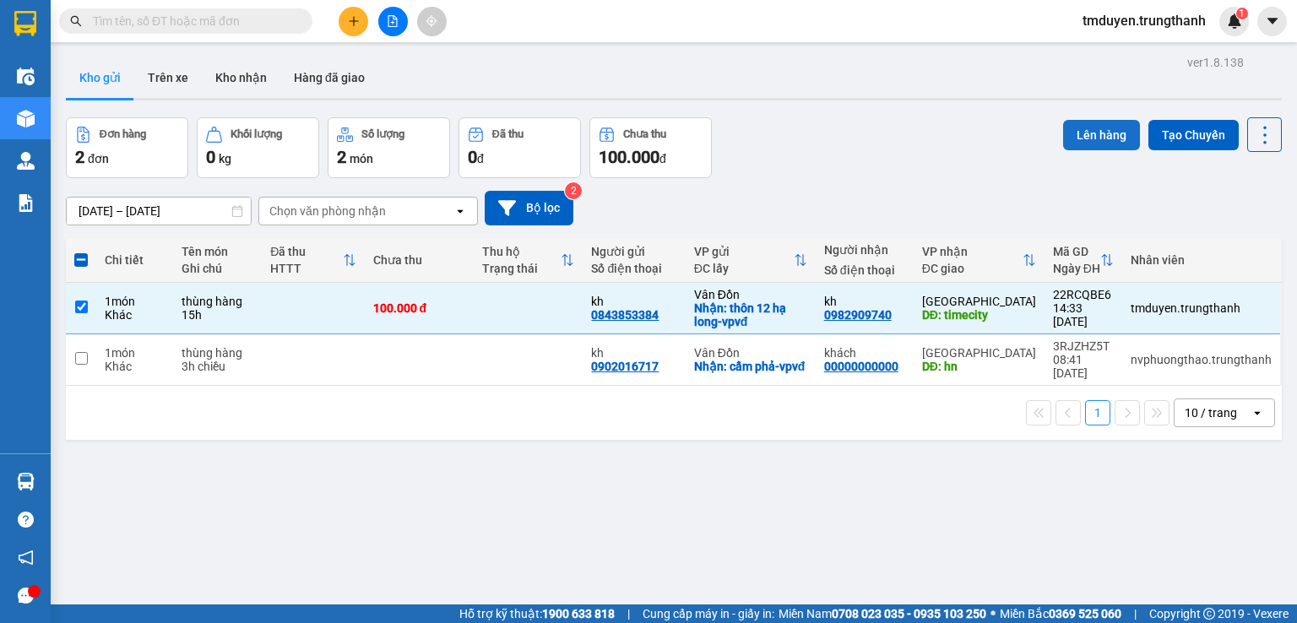
click at [1095, 125] on button "Lên hàng" at bounding box center [1101, 135] width 77 height 30
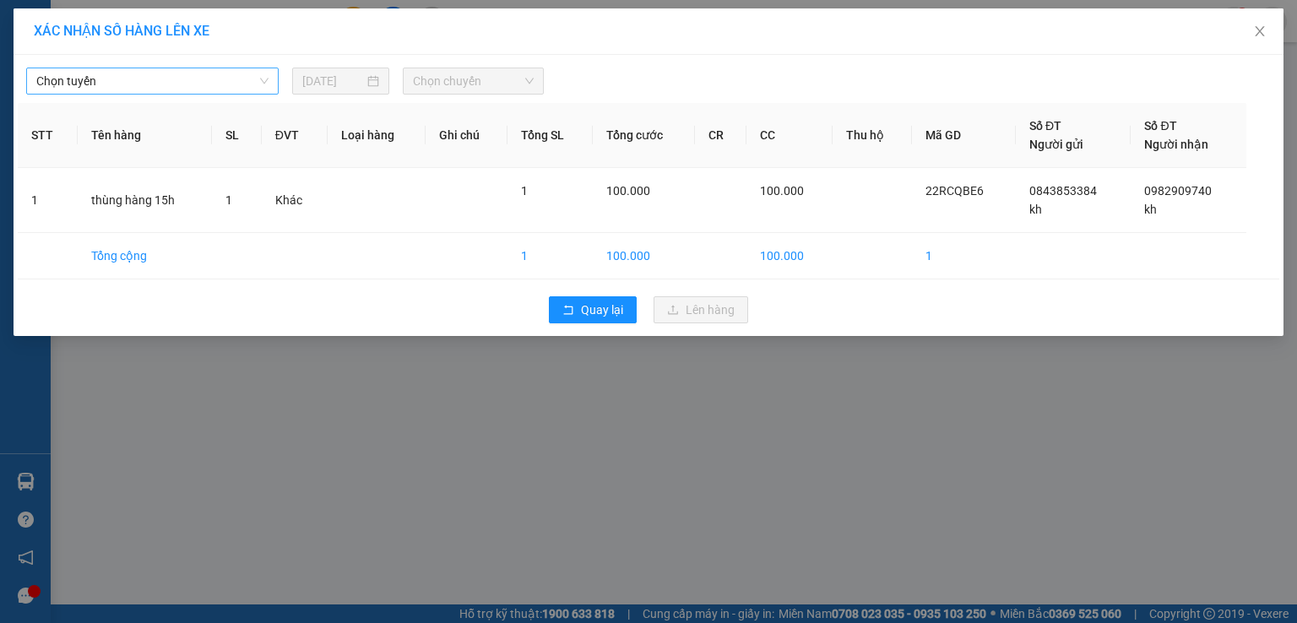
click at [222, 88] on span "Chọn tuyến" at bounding box center [152, 80] width 232 height 25
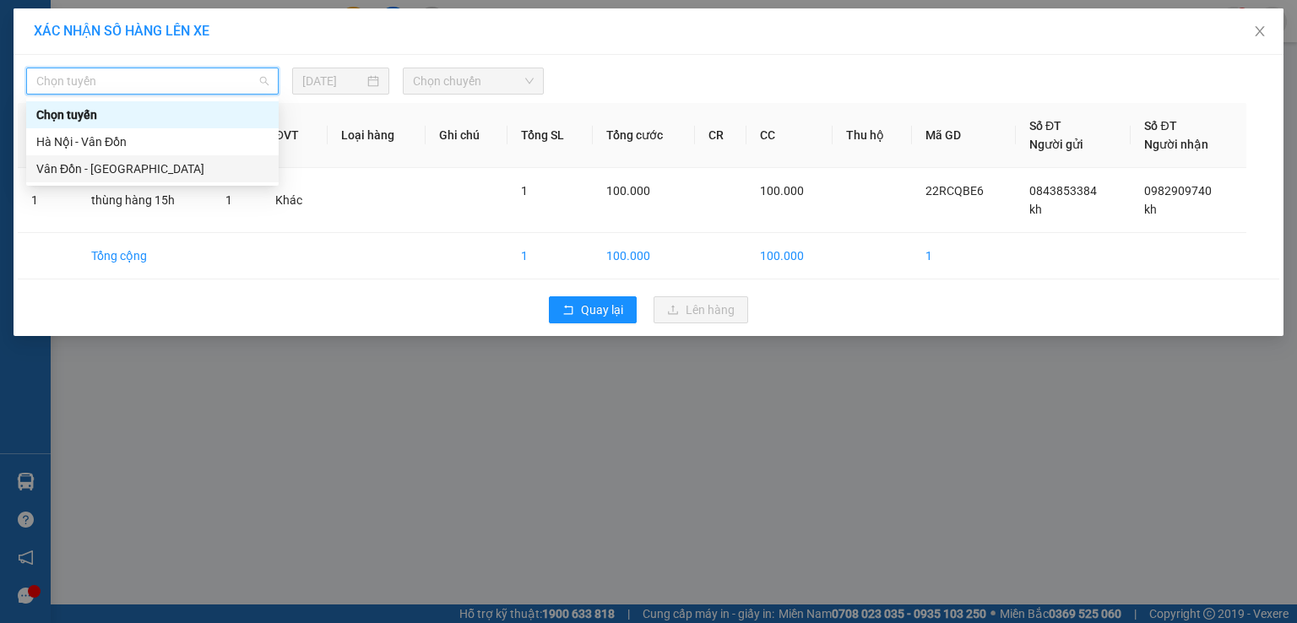
click at [224, 160] on div "Vân Đồn - [GEOGRAPHIC_DATA]" at bounding box center [152, 169] width 232 height 19
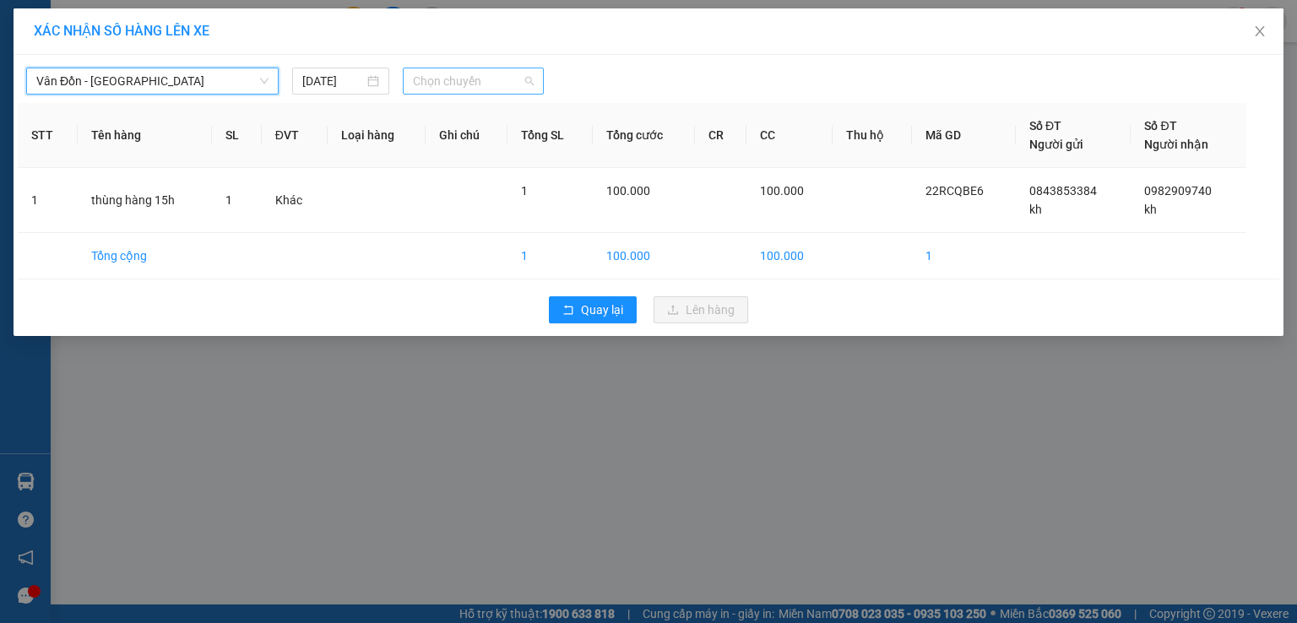
click at [410, 85] on div "Chọn chuyến" at bounding box center [474, 81] width 142 height 27
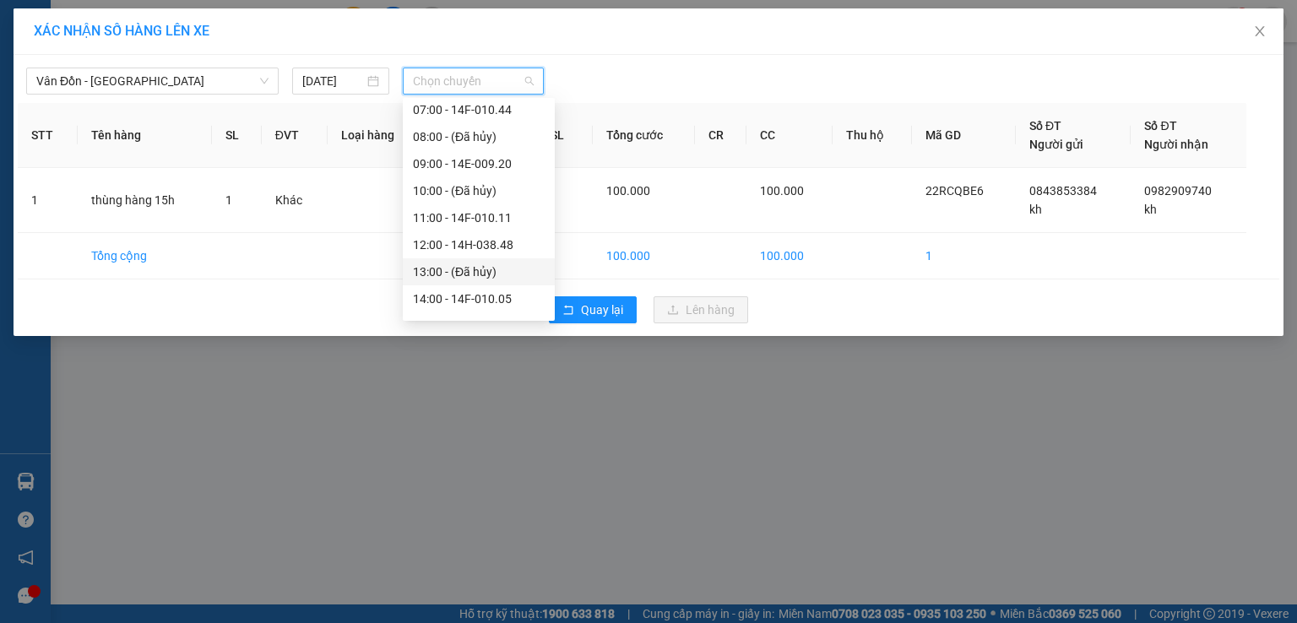
scroll to position [197, 0]
click at [446, 268] on div "15:00 - 14G-008.44" at bounding box center [479, 269] width 132 height 19
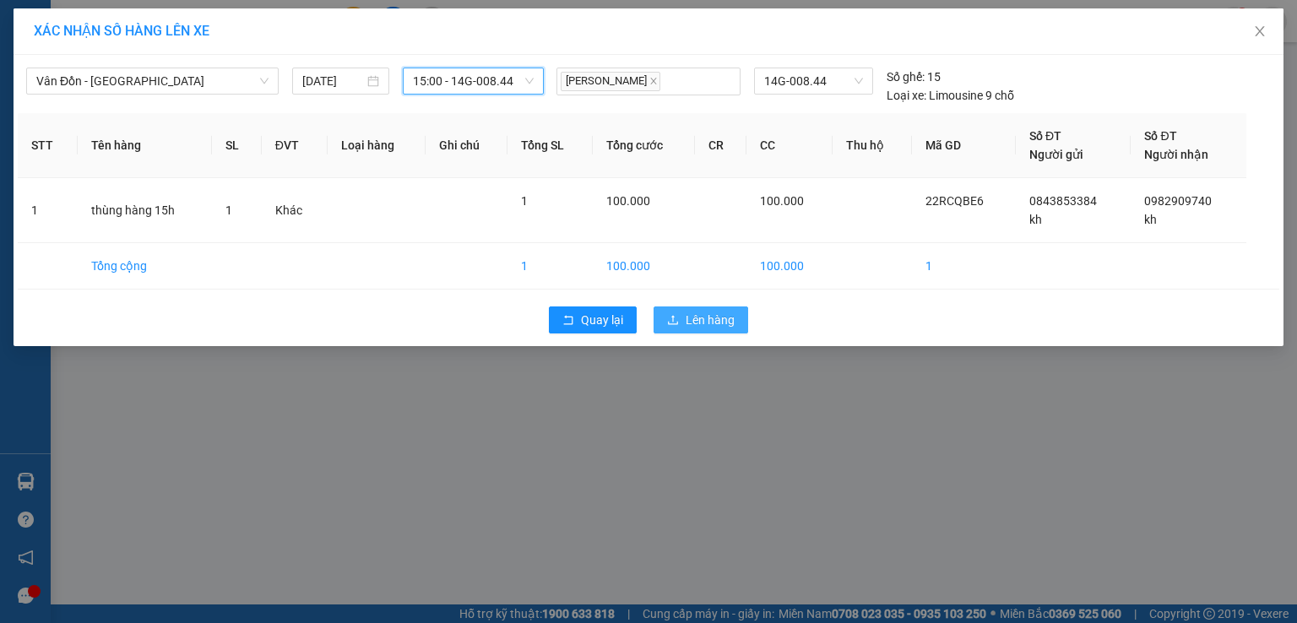
click at [679, 317] on button "Lên hàng" at bounding box center [701, 320] width 95 height 27
